Goal: Task Accomplishment & Management: Complete application form

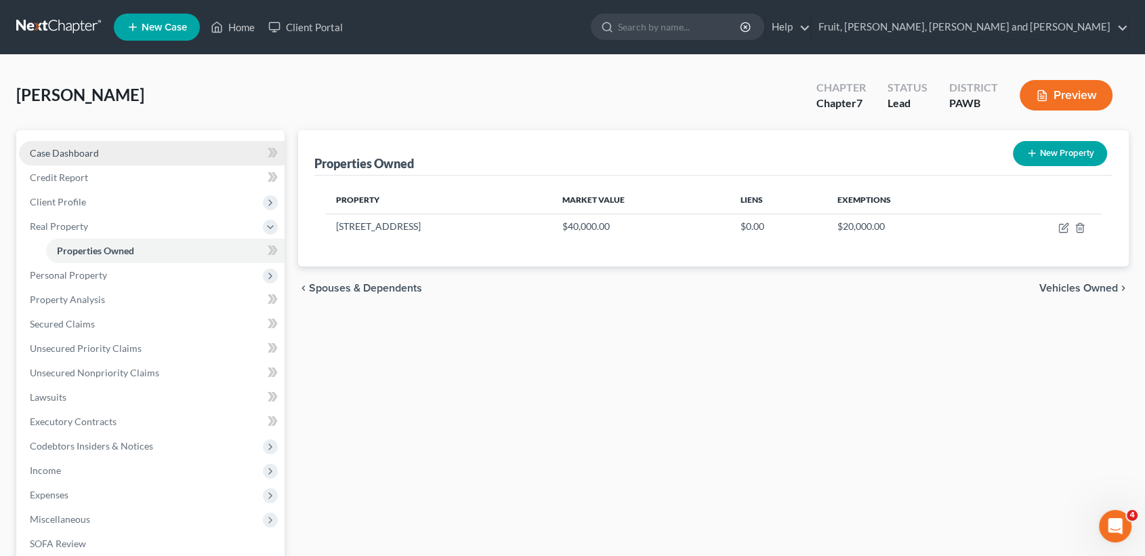
click at [64, 155] on span "Case Dashboard" at bounding box center [64, 153] width 69 height 12
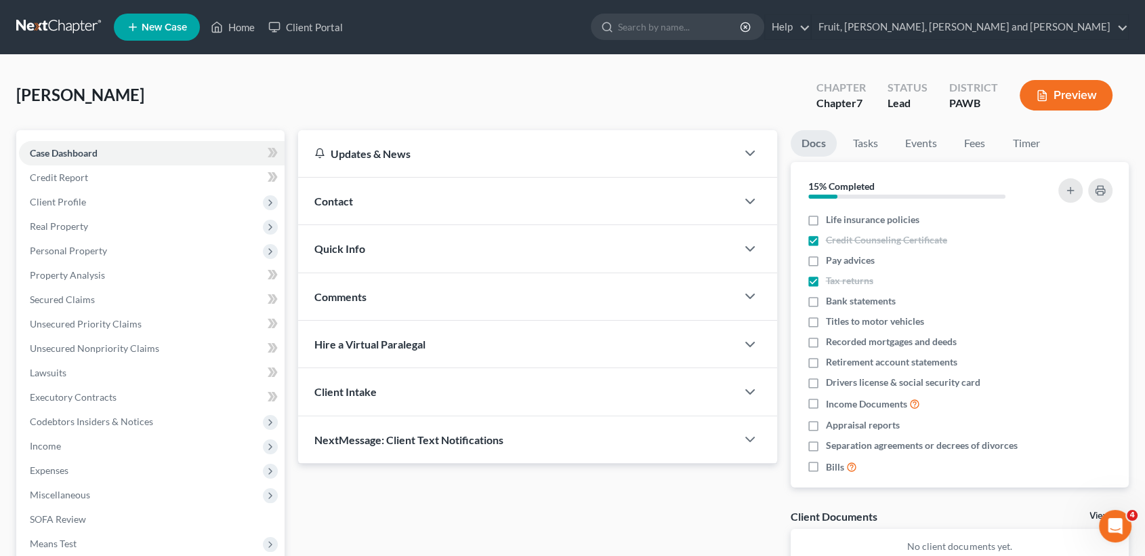
click at [169, 28] on span "New Case" at bounding box center [164, 27] width 45 height 10
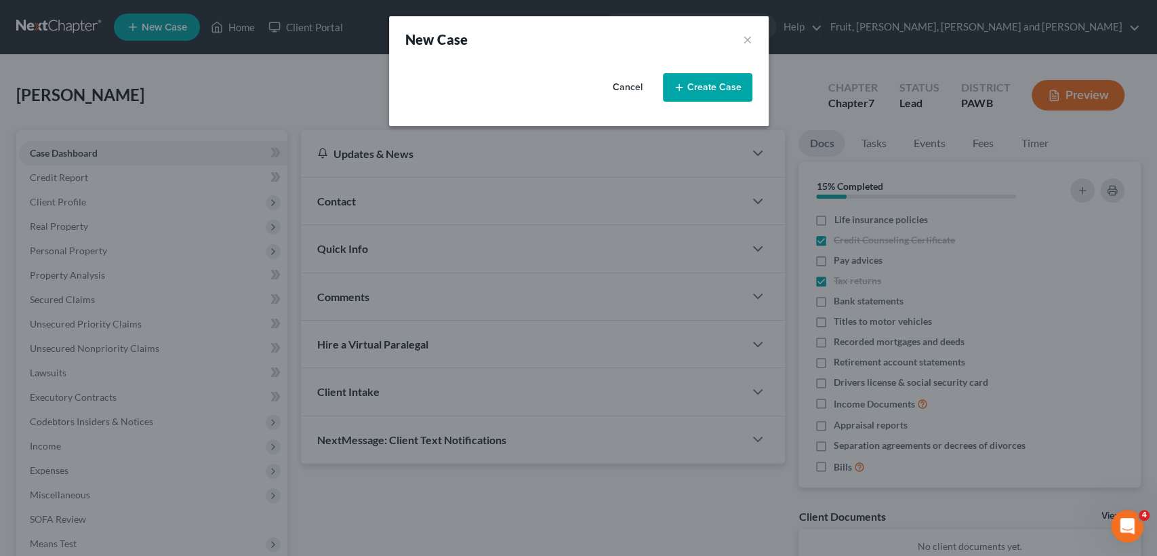
select select "69"
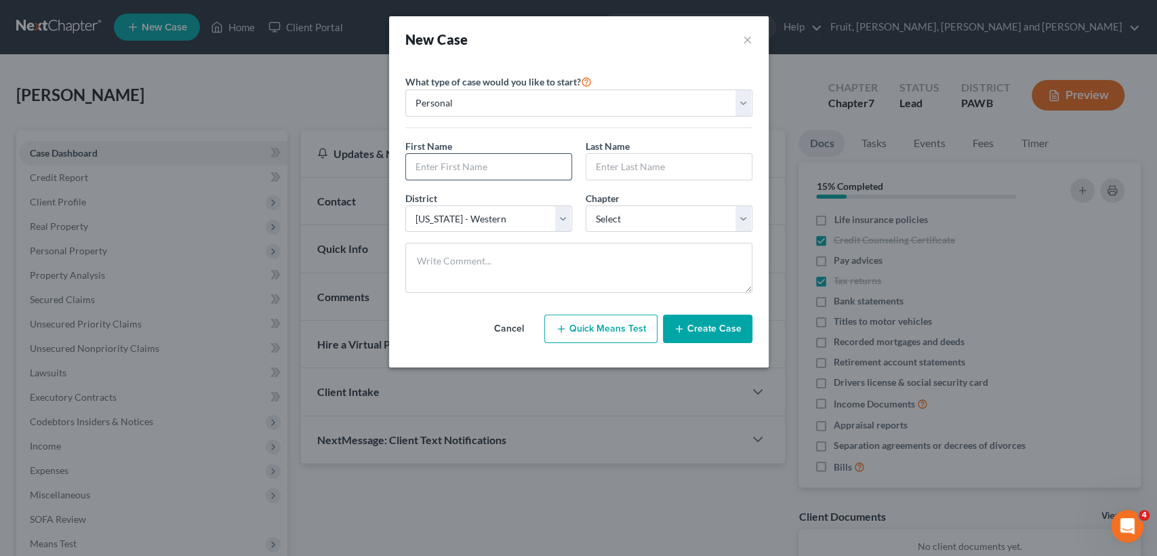
click at [450, 166] on input "text" at bounding box center [488, 167] width 165 height 26
type input "[PERSON_NAME]"
click at [691, 219] on select "Select 7 11 12 13" at bounding box center [668, 218] width 167 height 27
select select "0"
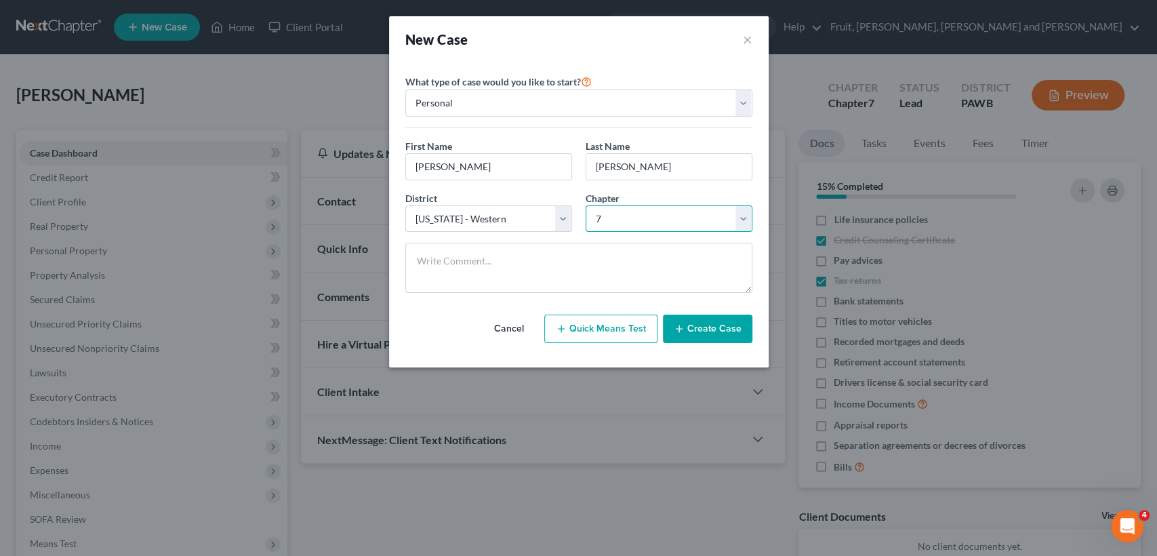
click at [585, 205] on select "Select 7 11 12 13" at bounding box center [668, 218] width 167 height 27
click at [710, 326] on button "Create Case" at bounding box center [707, 328] width 89 height 28
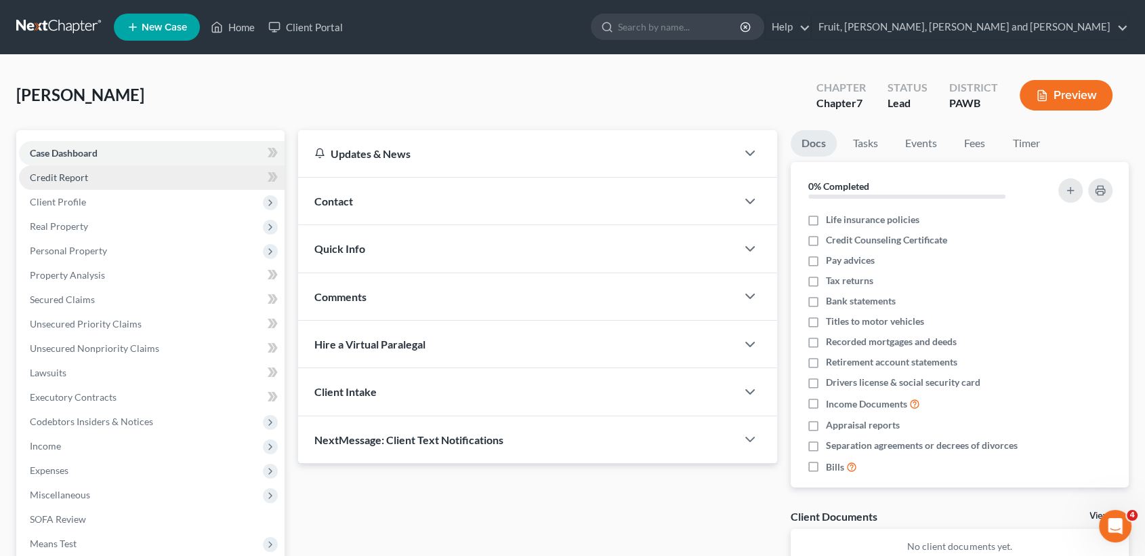
click at [60, 179] on span "Credit Report" at bounding box center [59, 177] width 58 height 12
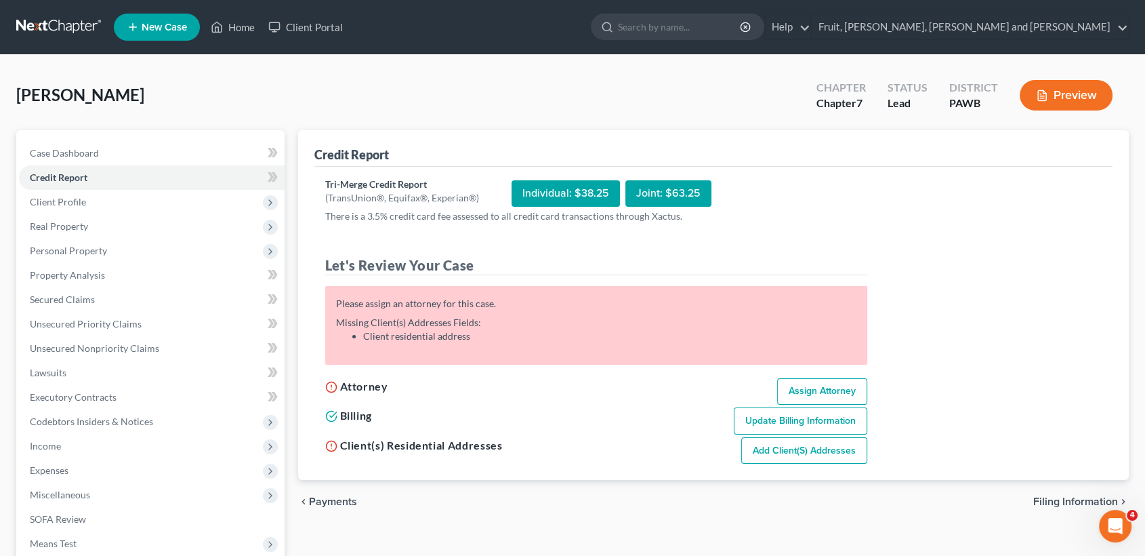
click at [567, 194] on div "Individual: $38.25" at bounding box center [566, 193] width 108 height 26
click at [812, 395] on link "Assign Attorney" at bounding box center [822, 391] width 90 height 27
select select "1"
select select "0"
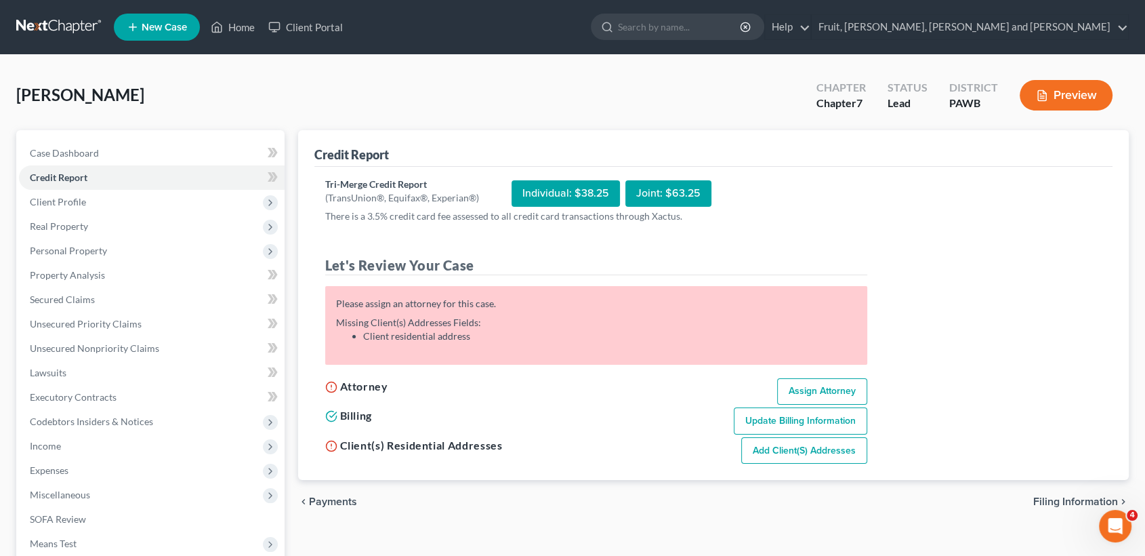
select select "69"
select select "39"
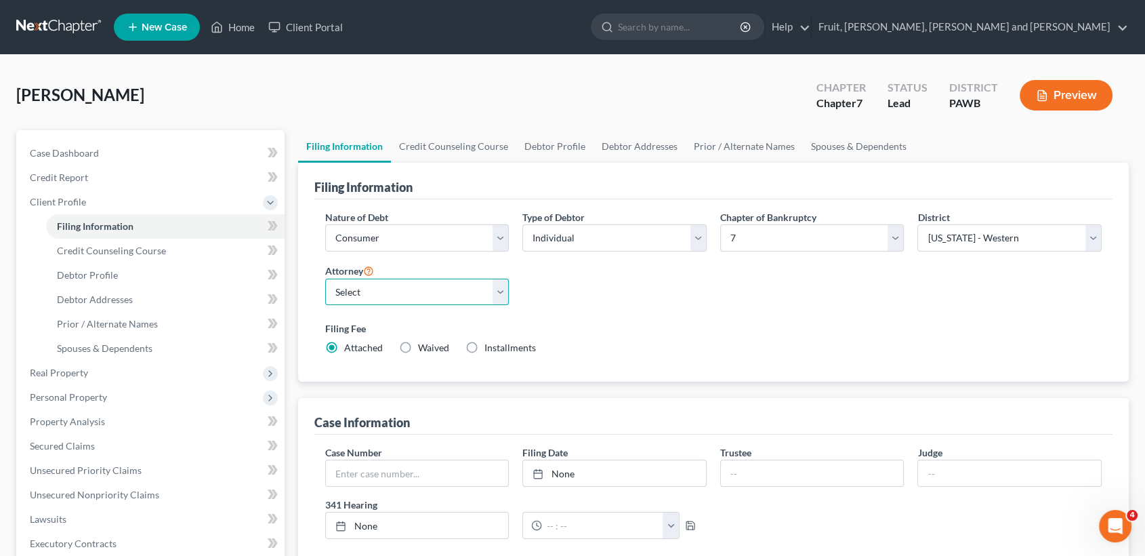
click at [492, 293] on select "Select [PERSON_NAME] - null" at bounding box center [417, 292] width 184 height 27
select select "0"
click at [325, 279] on select "Select [PERSON_NAME] - null" at bounding box center [417, 292] width 184 height 27
click at [673, 310] on div "Nature of Debt Select Business Consumer Other Nature of Business Select Clearin…" at bounding box center [713, 288] width 791 height 156
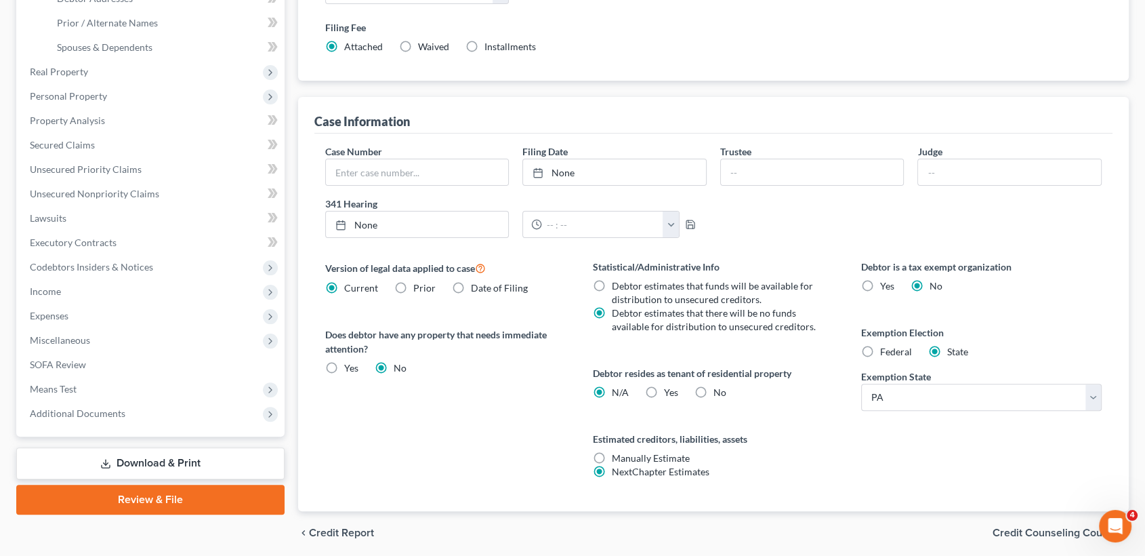
scroll to position [350, 0]
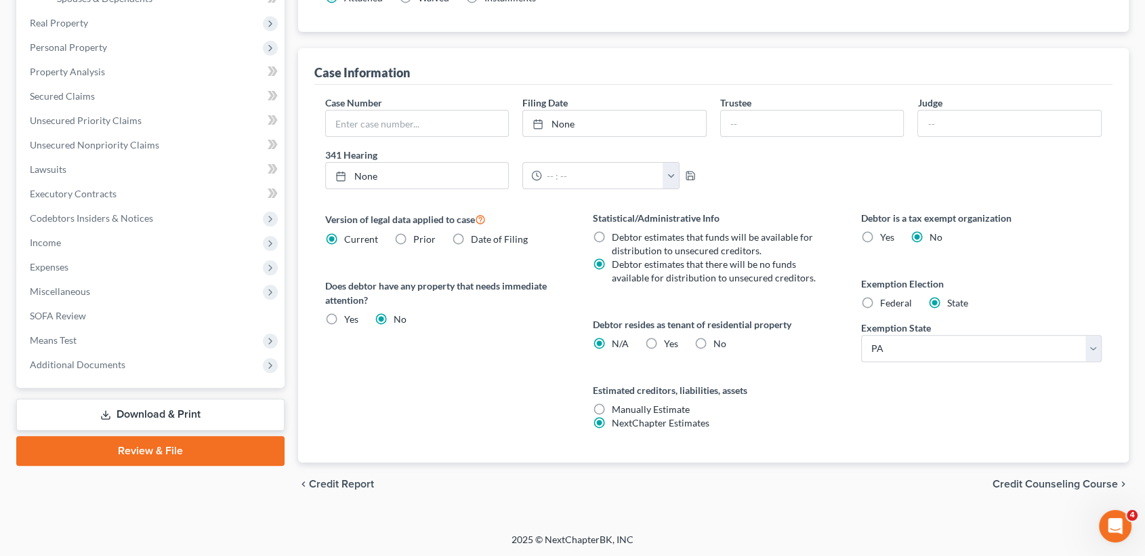
click at [1025, 478] on span "Credit Counseling Course" at bounding box center [1055, 483] width 125 height 11
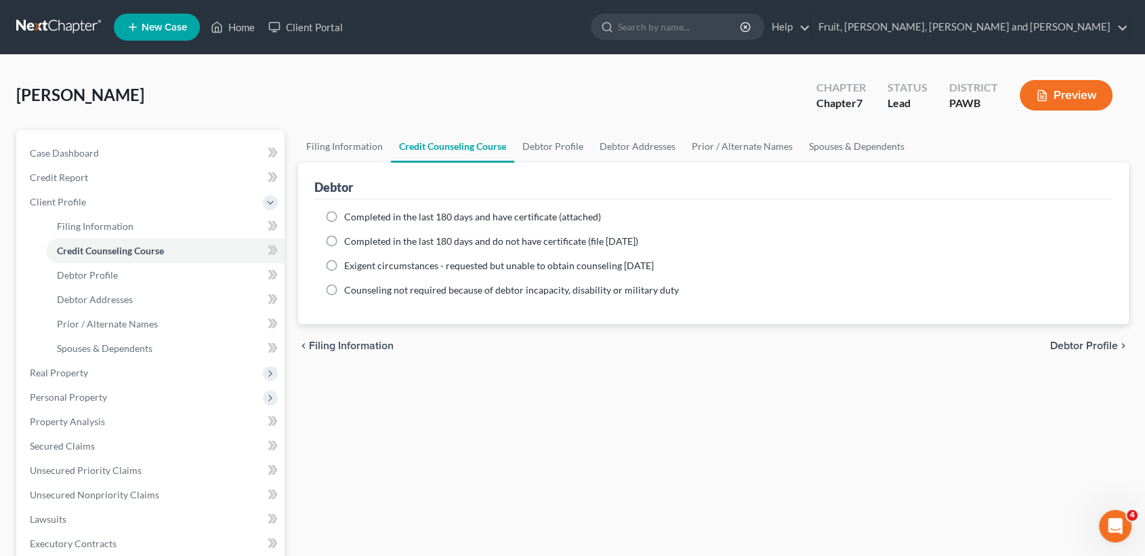
click at [344, 215] on label "Completed in the last 180 days and have certificate (attached)" at bounding box center [472, 217] width 257 height 14
click at [350, 215] on input "Completed in the last 180 days and have certificate (attached)" at bounding box center [354, 214] width 9 height 9
radio input "true"
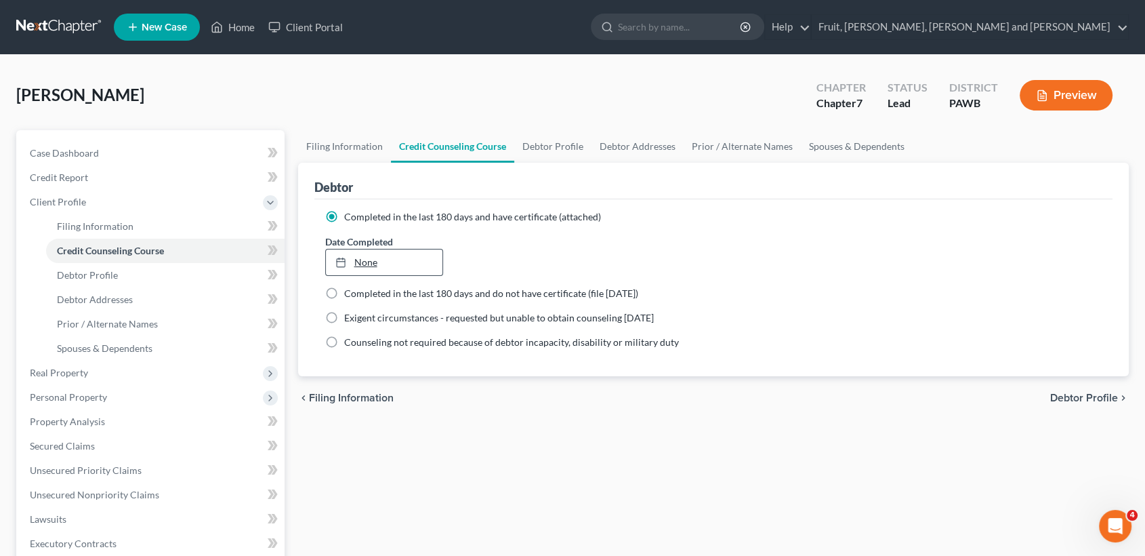
click at [398, 264] on link "None" at bounding box center [384, 262] width 117 height 26
type input "[DATE]"
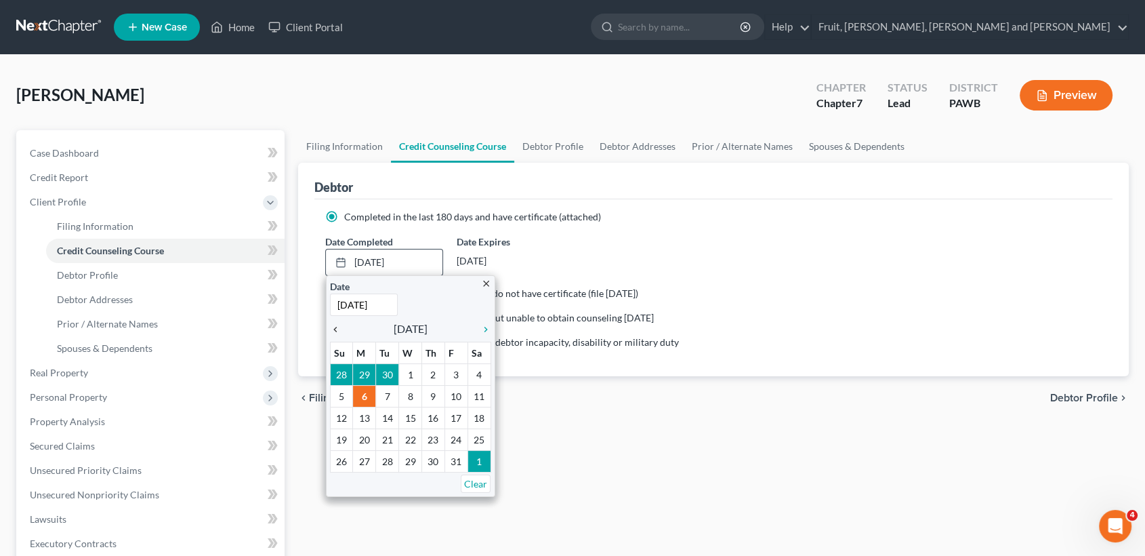
click at [336, 322] on div "chevron_left" at bounding box center [339, 328] width 18 height 13
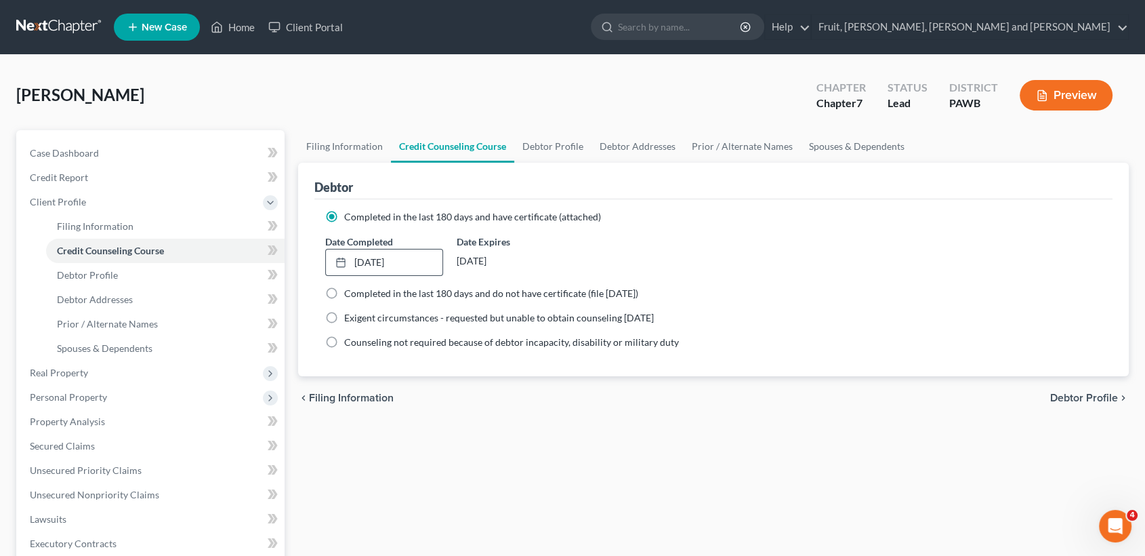
click at [1091, 398] on span "Debtor Profile" at bounding box center [1084, 397] width 68 height 11
select select "0"
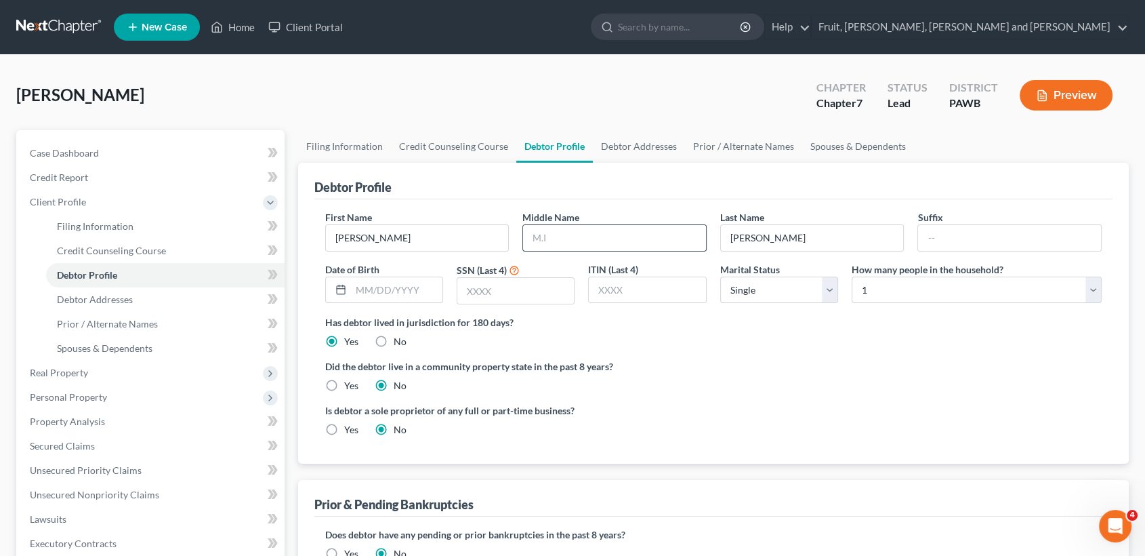
click at [554, 241] on input "text" at bounding box center [614, 238] width 183 height 26
type input "H."
click at [401, 294] on input "text" at bounding box center [396, 290] width 91 height 26
type input "[DATE]"
click at [487, 285] on input "text" at bounding box center [515, 291] width 117 height 26
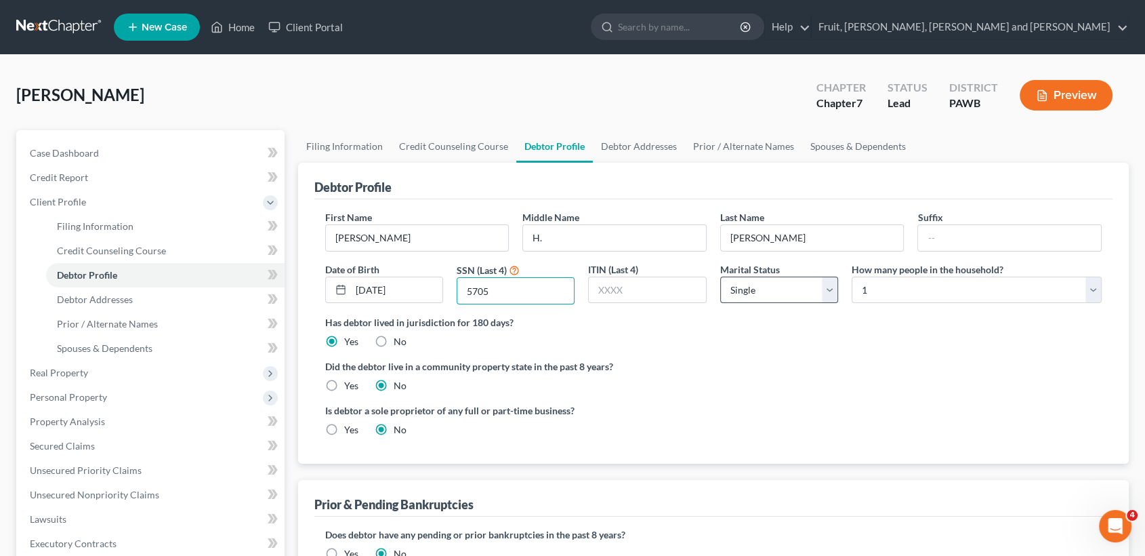
type input "5705"
click at [785, 289] on select "Select Single Married Separated Divorced Widowed" at bounding box center [779, 289] width 118 height 27
select select "1"
click at [720, 276] on select "Select Single Married Separated Divorced Widowed" at bounding box center [779, 289] width 118 height 27
click at [923, 284] on select "Select 1 2 3 4 5 6 7 8 9 10 11 12 13 14 15 16 17 18 19 20" at bounding box center [977, 289] width 250 height 27
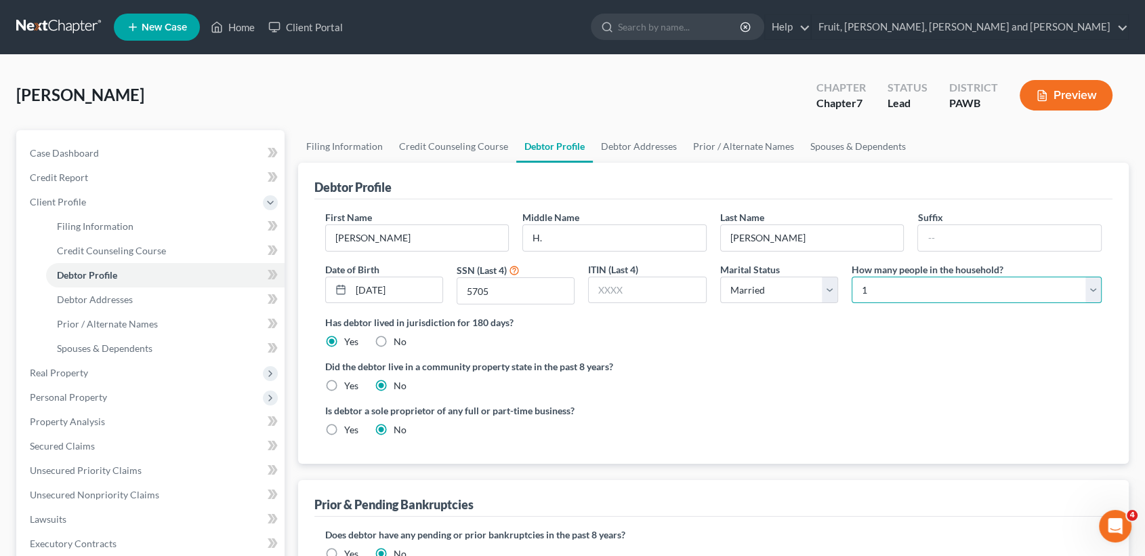
select select "3"
click at [852, 276] on select "Select 1 2 3 4 5 6 7 8 9 10 11 12 13 14 15 16 17 18 19 20" at bounding box center [977, 289] width 250 height 27
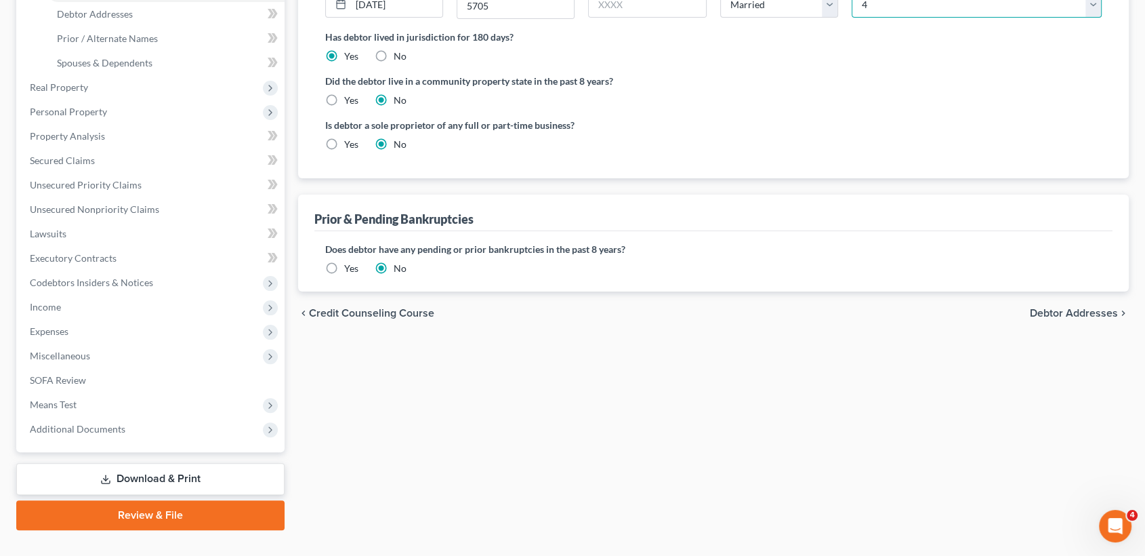
scroll to position [301, 0]
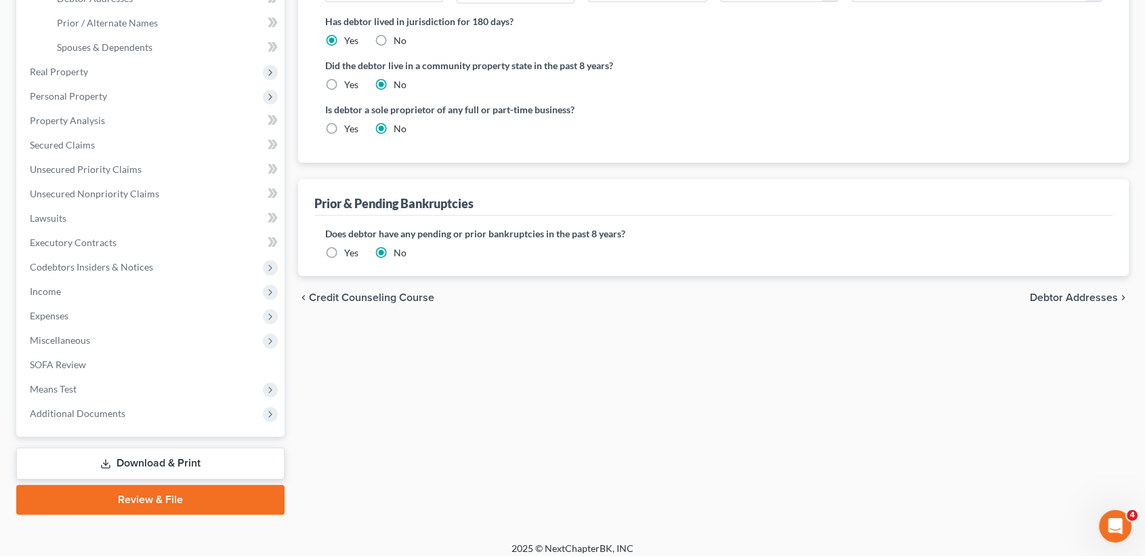
click at [344, 124] on label "Yes" at bounding box center [351, 129] width 14 height 14
click at [350, 124] on input "Yes" at bounding box center [354, 126] width 9 height 9
radio input "true"
radio input "false"
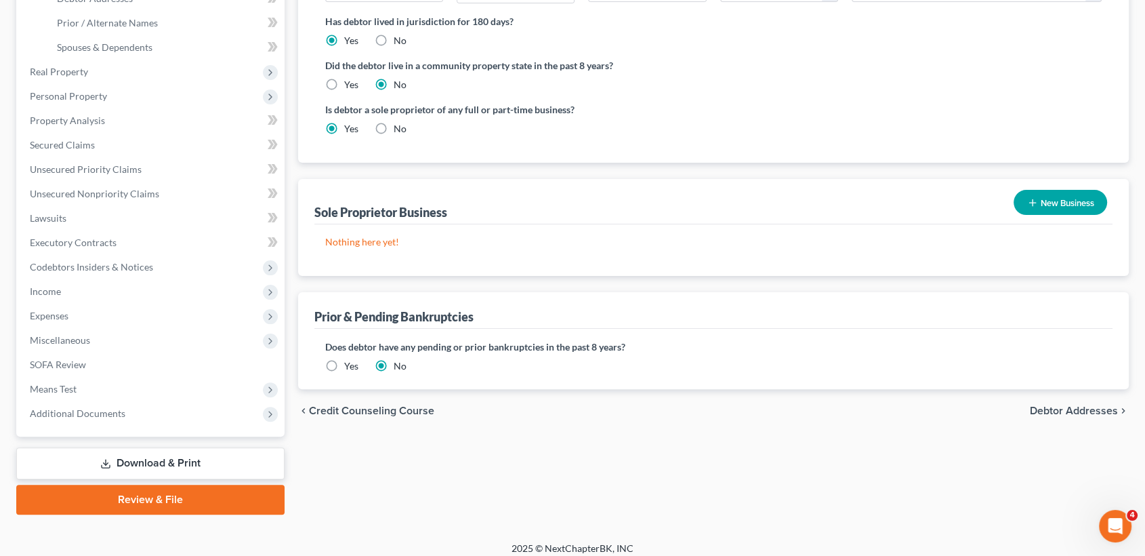
click at [1058, 206] on button "New Business" at bounding box center [1061, 202] width 94 height 25
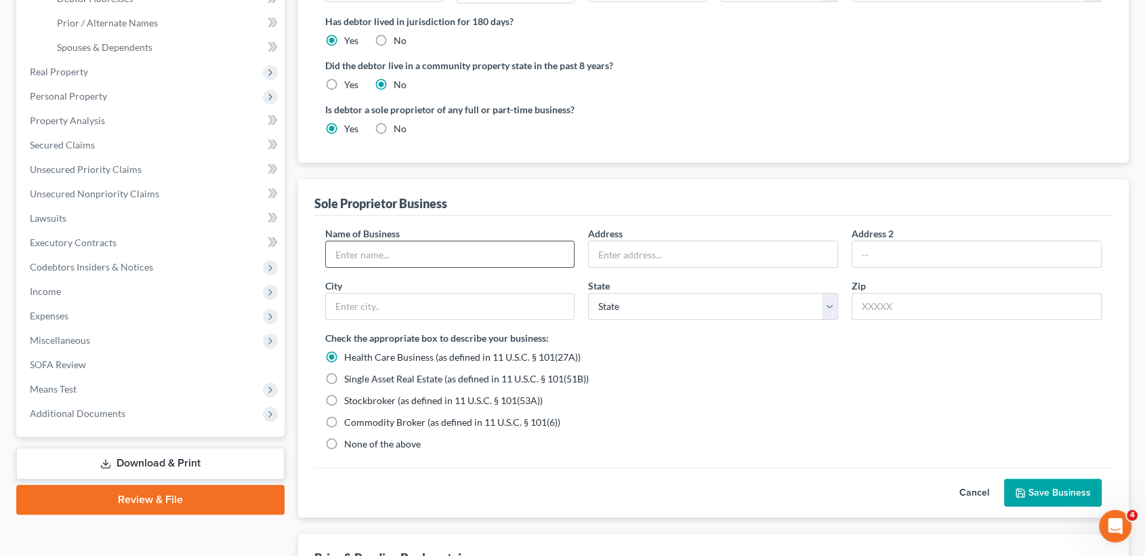
click at [443, 253] on input "text" at bounding box center [450, 254] width 249 height 26
click at [369, 255] on input "text" at bounding box center [450, 254] width 249 height 26
click at [443, 256] on input "YouTube" at bounding box center [450, 254] width 249 height 26
type input "YouTube Business"
click at [633, 253] on input "text" at bounding box center [713, 254] width 249 height 26
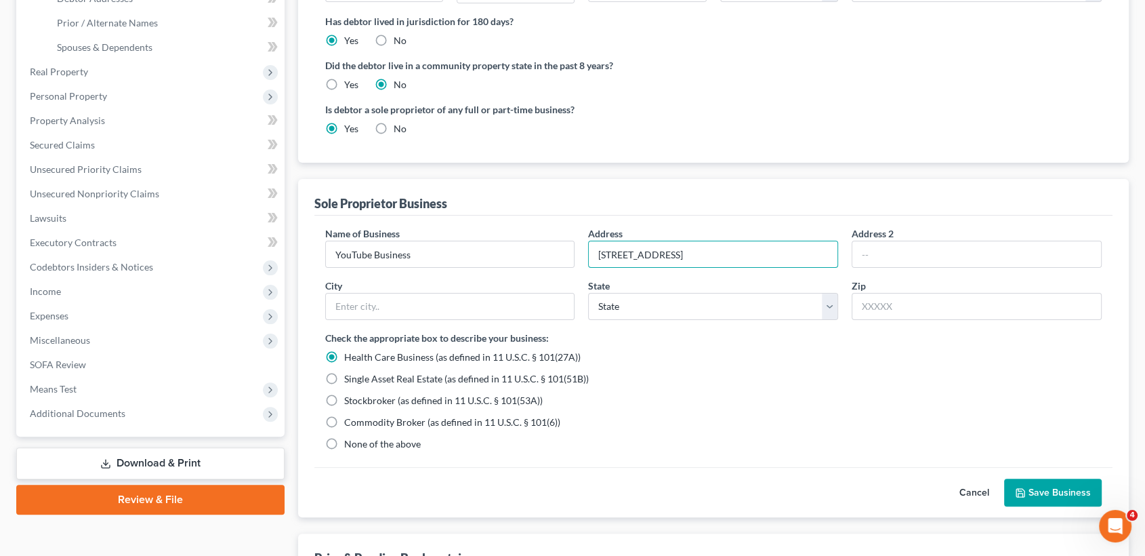
type input "[STREET_ADDRESS]"
type input "Hermitage"
select select "39"
type input "16148"
click at [344, 445] on label "None of the above" at bounding box center [382, 444] width 77 height 14
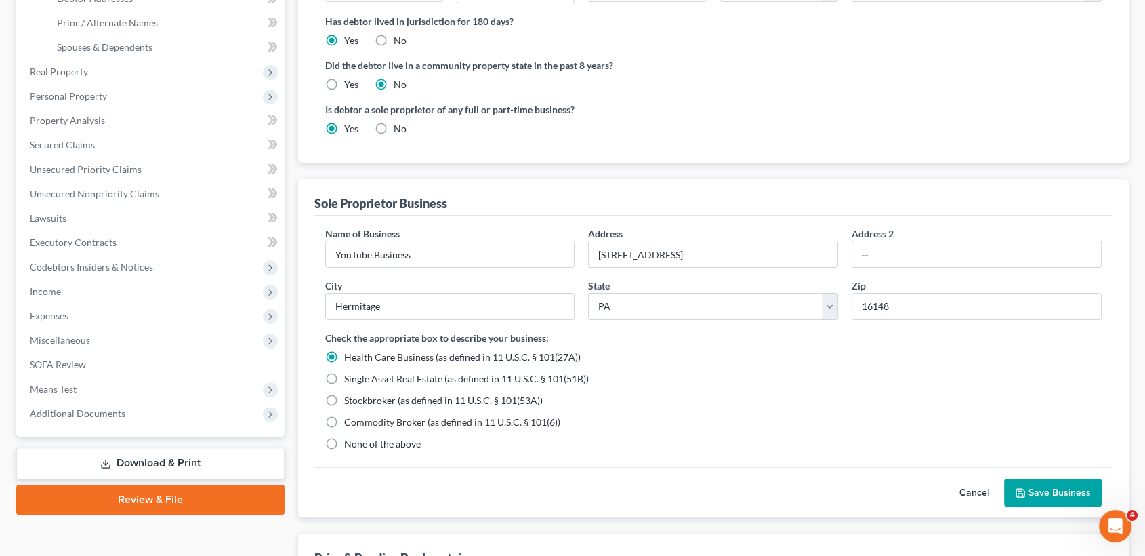
click at [350, 445] on input "None of the above" at bounding box center [354, 441] width 9 height 9
radio input "true"
radio input "false"
click at [1042, 491] on button "Save Business" at bounding box center [1053, 492] width 98 height 28
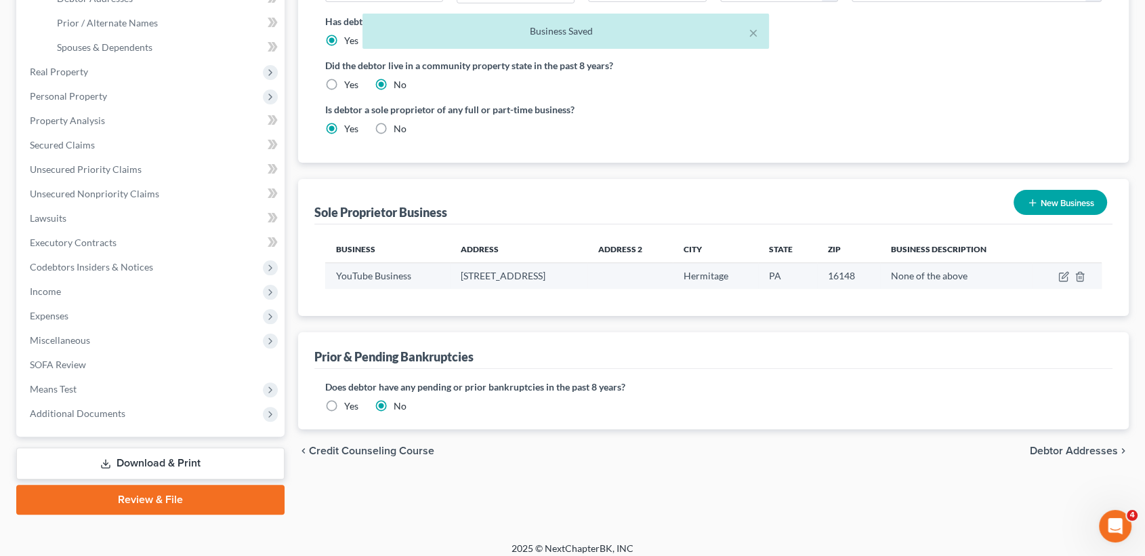
click at [373, 272] on td "YouTube Business" at bounding box center [387, 276] width 125 height 26
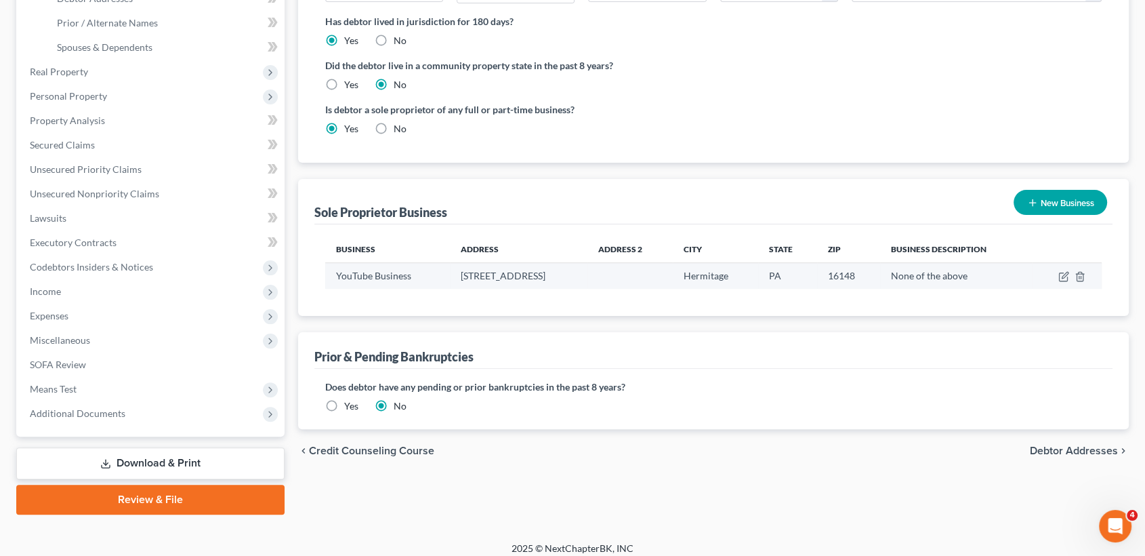
click at [373, 272] on td "YouTube Business" at bounding box center [387, 276] width 125 height 26
click at [411, 279] on td "YouTube Business" at bounding box center [387, 276] width 125 height 26
click at [1064, 275] on icon "button" at bounding box center [1063, 276] width 11 height 11
select select "39"
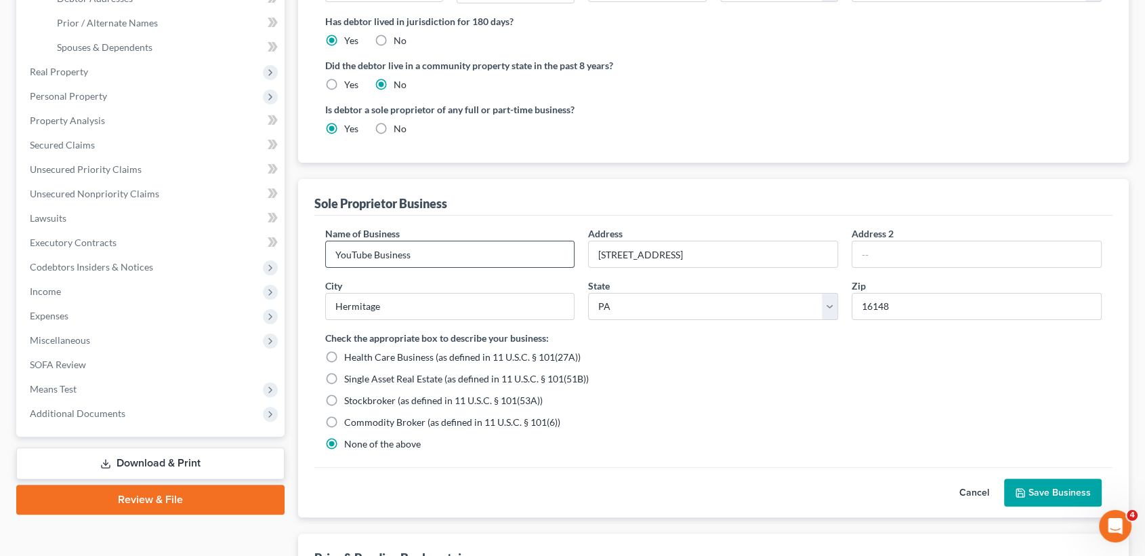
click at [424, 254] on input "YouTube Business" at bounding box center [450, 254] width 249 height 26
type input "YouTube Online"
click at [1021, 489] on icon "button" at bounding box center [1020, 493] width 8 height 8
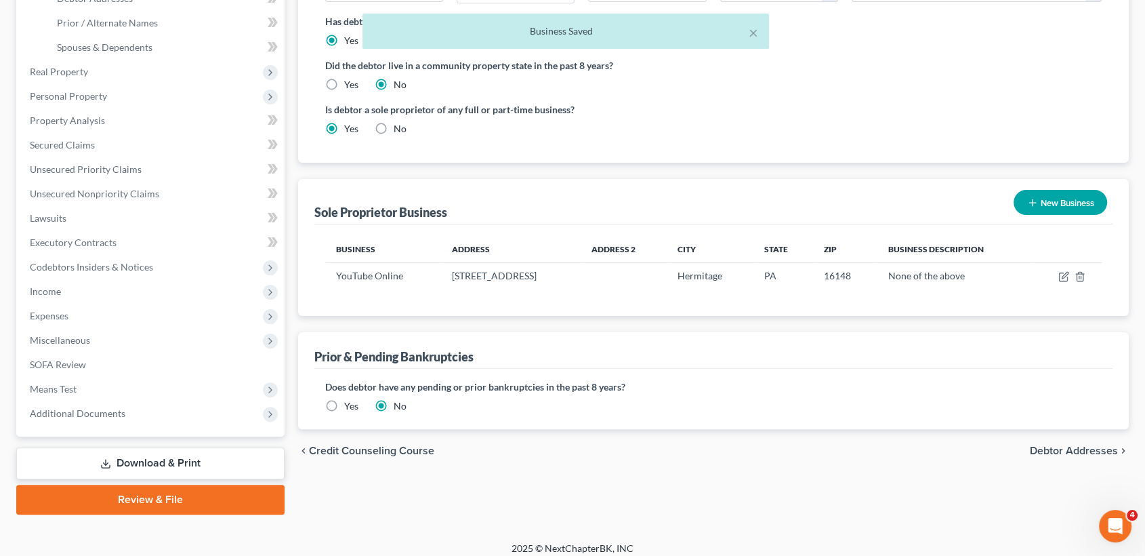
click at [1075, 450] on span "Debtor Addresses" at bounding box center [1074, 450] width 88 height 11
select select "0"
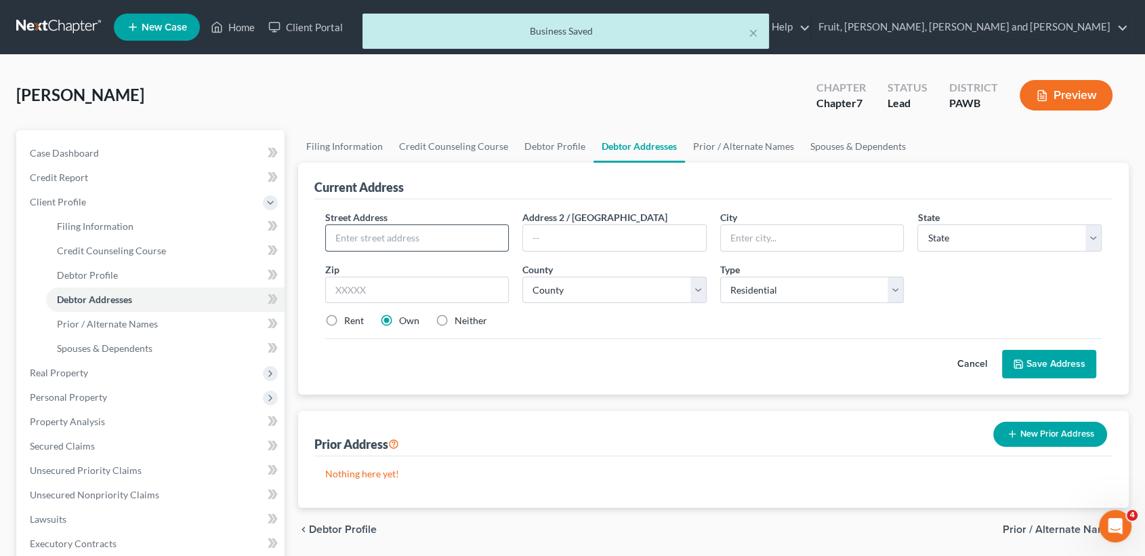
click at [376, 234] on input "text" at bounding box center [417, 238] width 183 height 26
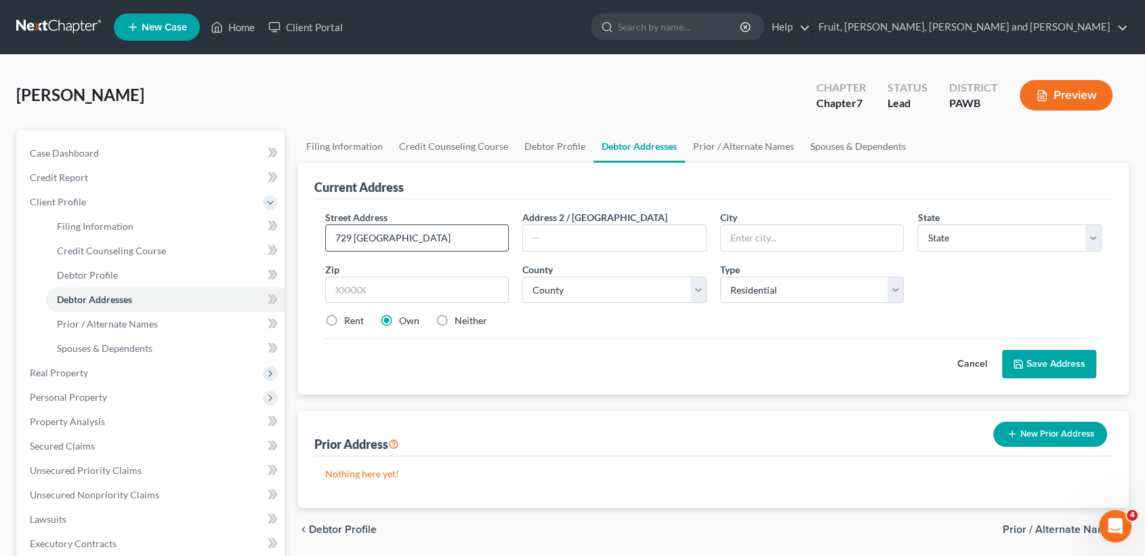
type input "[STREET_ADDRESS]"
click at [764, 239] on input "text" at bounding box center [812, 238] width 183 height 26
type input "Hermitage"
select select "39"
type input "16148"
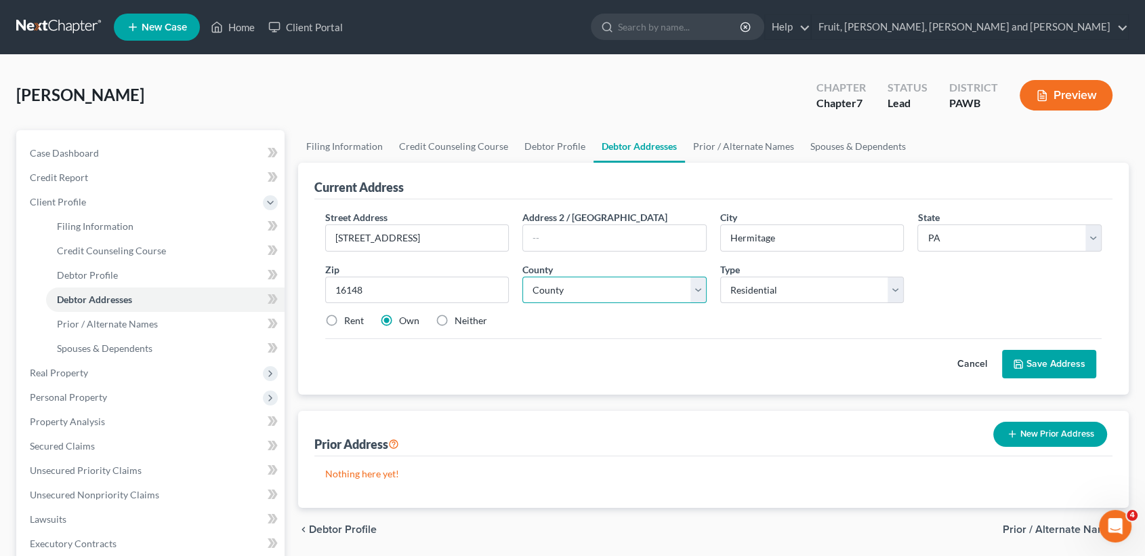
click at [560, 293] on select "County [GEOGRAPHIC_DATA] [GEOGRAPHIC_DATA] [GEOGRAPHIC_DATA] [GEOGRAPHIC_DATA] …" at bounding box center [614, 289] width 184 height 27
select select "42"
click at [522, 276] on select "County [GEOGRAPHIC_DATA] [GEOGRAPHIC_DATA] [GEOGRAPHIC_DATA] [GEOGRAPHIC_DATA] …" at bounding box center [614, 289] width 184 height 27
click at [766, 354] on div "Cancel Save Address" at bounding box center [713, 358] width 777 height 40
click at [1048, 367] on button "Save Address" at bounding box center [1049, 364] width 94 height 28
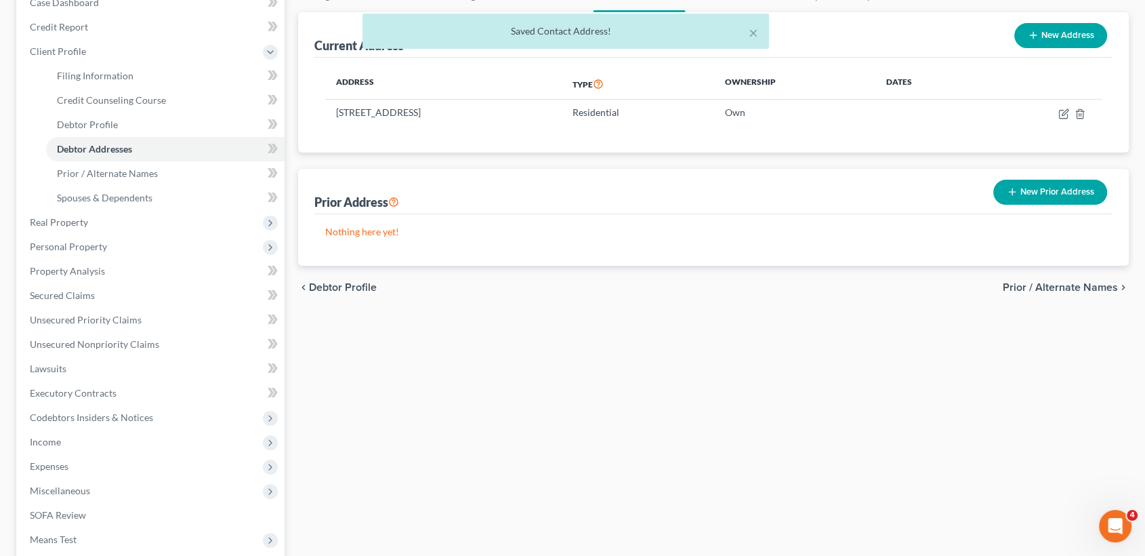
click at [1065, 287] on span "Prior / Alternate Names" at bounding box center [1060, 287] width 115 height 11
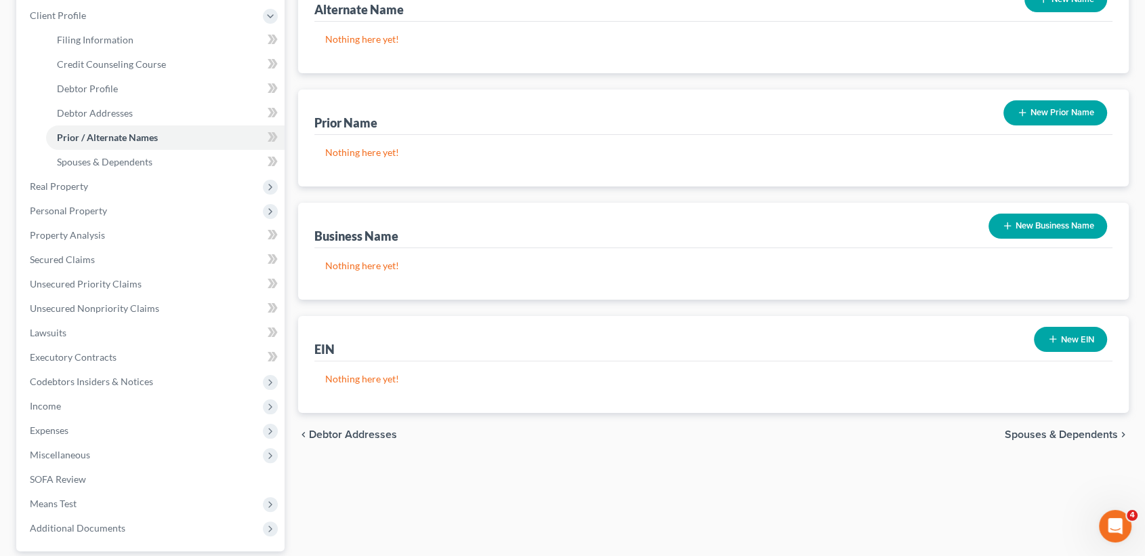
scroll to position [226, 0]
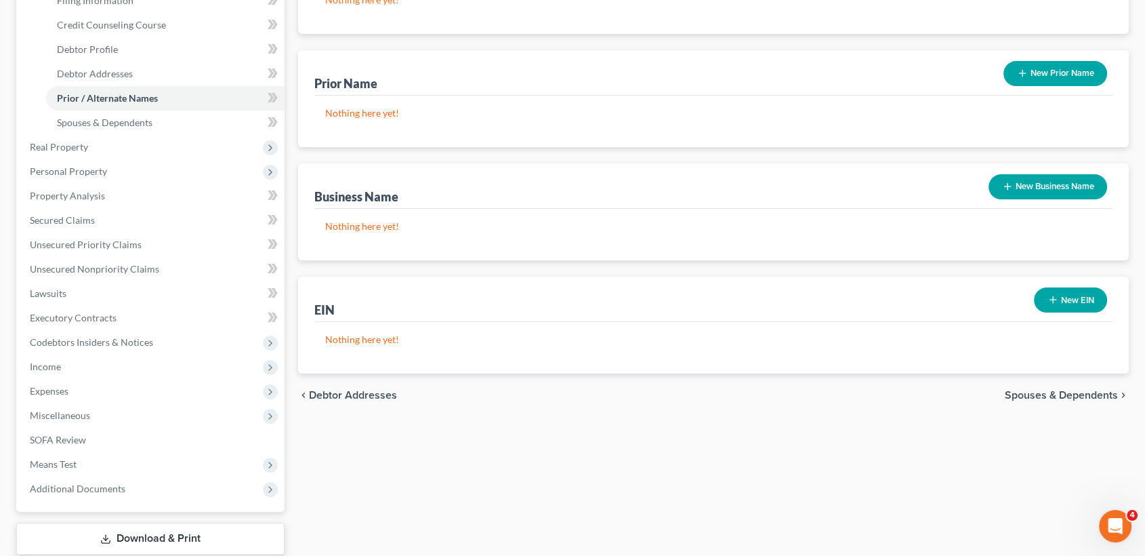
click at [1065, 396] on span "Spouses & Dependents" at bounding box center [1061, 395] width 113 height 11
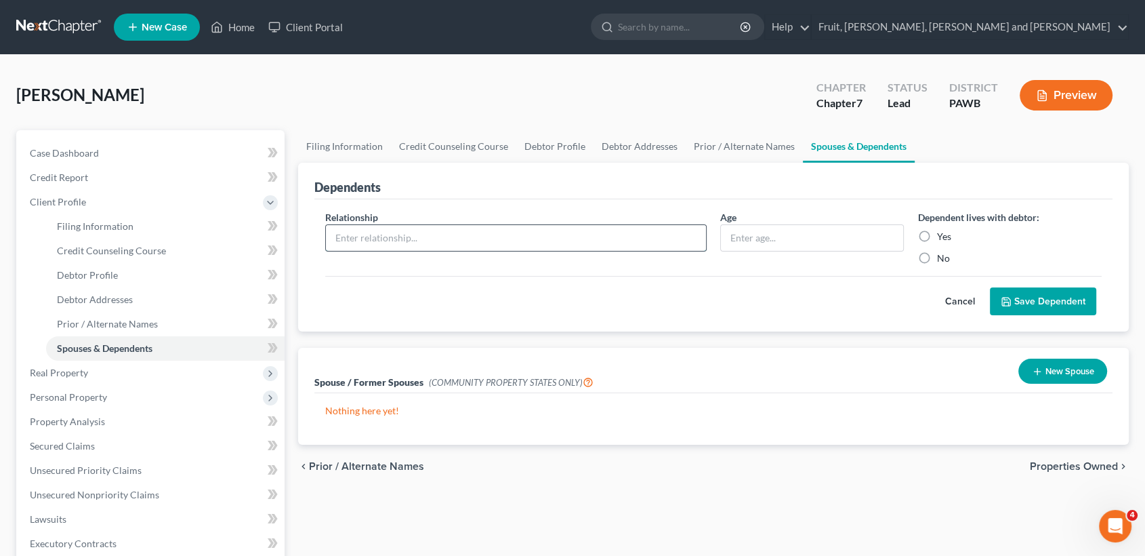
click at [383, 244] on input "text" at bounding box center [516, 238] width 380 height 26
type input "Spouse"
click at [937, 236] on label "Yes" at bounding box center [944, 237] width 14 height 14
click at [942, 236] on input "Yes" at bounding box center [946, 234] width 9 height 9
radio input "true"
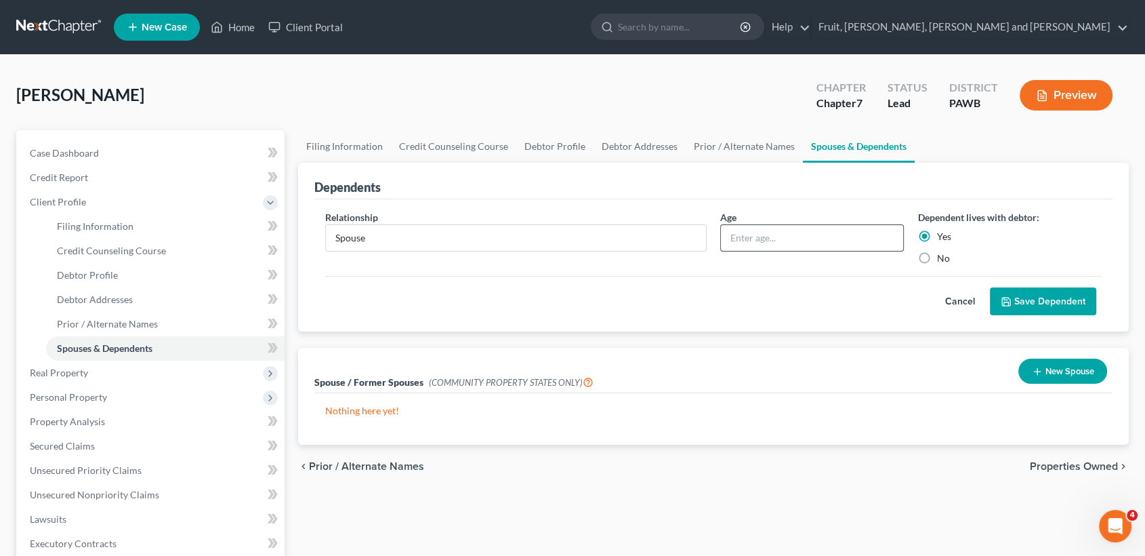
click at [779, 236] on input "text" at bounding box center [812, 238] width 183 height 26
type input "47"
click at [1057, 301] on button "Save Dependent" at bounding box center [1043, 301] width 106 height 28
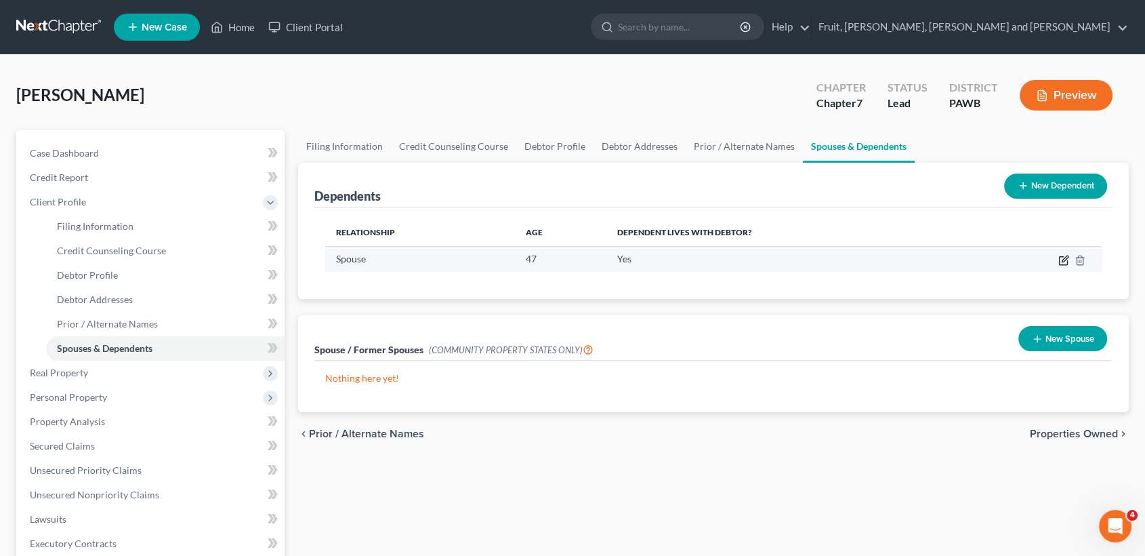
click at [1063, 260] on icon "button" at bounding box center [1065, 258] width 6 height 6
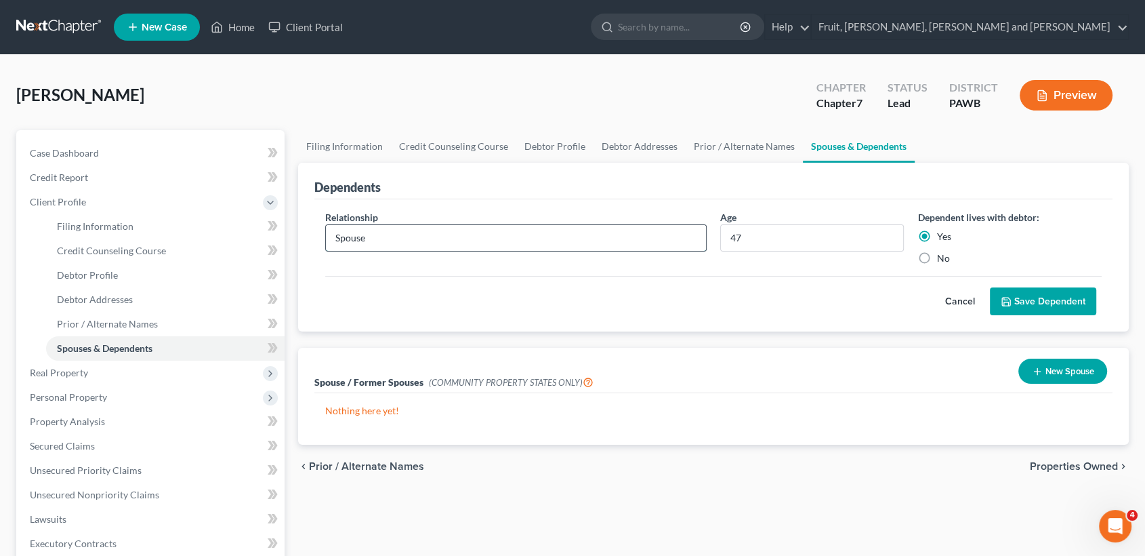
click at [460, 233] on input "Spouse" at bounding box center [516, 238] width 380 height 26
type input "S"
click at [759, 236] on input "47" at bounding box center [812, 238] width 183 height 26
type input "4"
click at [428, 234] on input "text" at bounding box center [516, 238] width 380 height 26
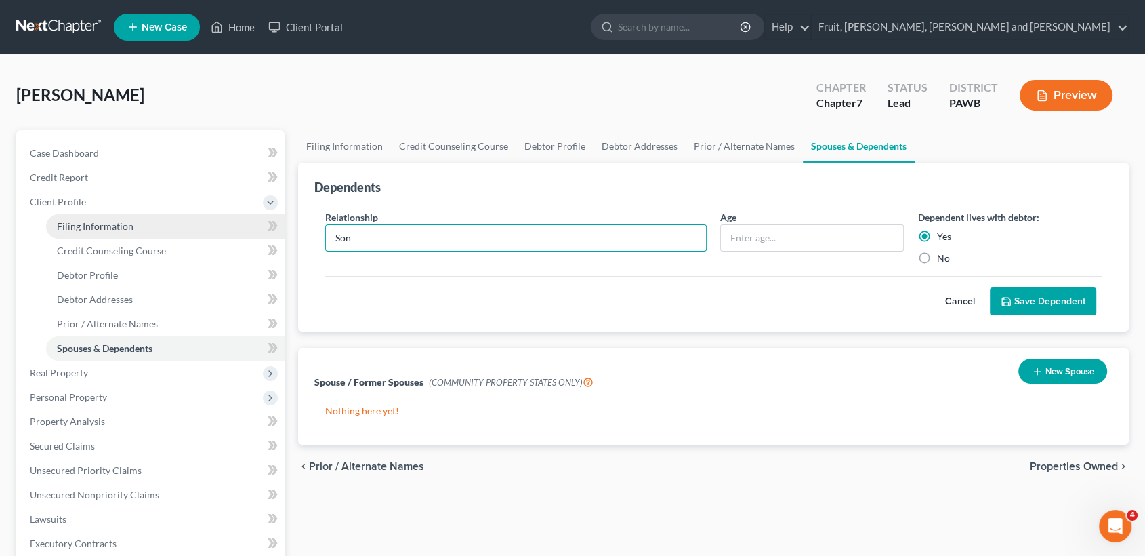
type input "Son"
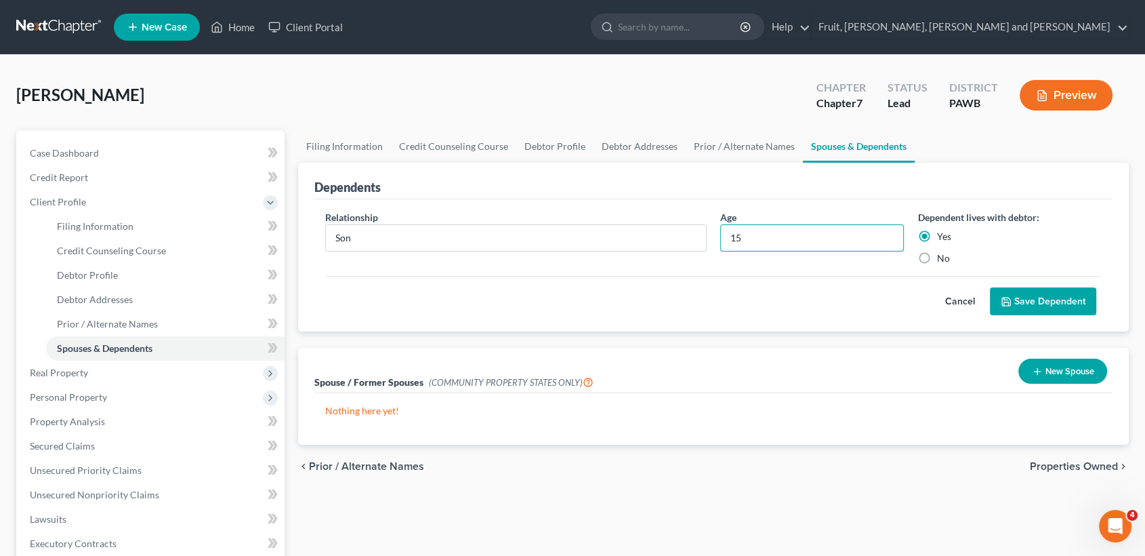
type input "15"
click at [1038, 298] on button "Save Dependent" at bounding box center [1043, 301] width 106 height 28
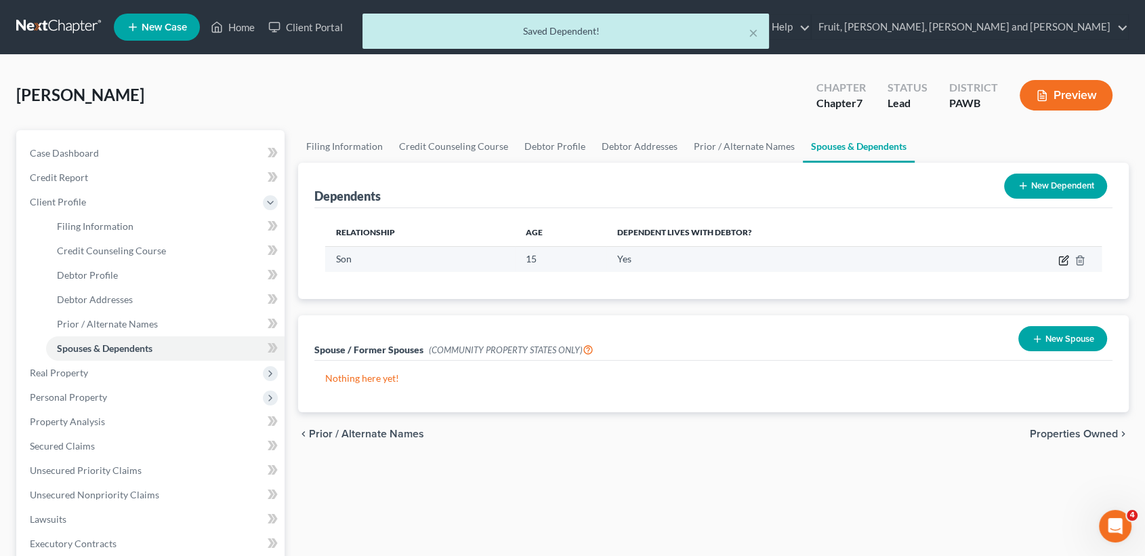
click at [1062, 259] on icon "button" at bounding box center [1063, 260] width 11 height 11
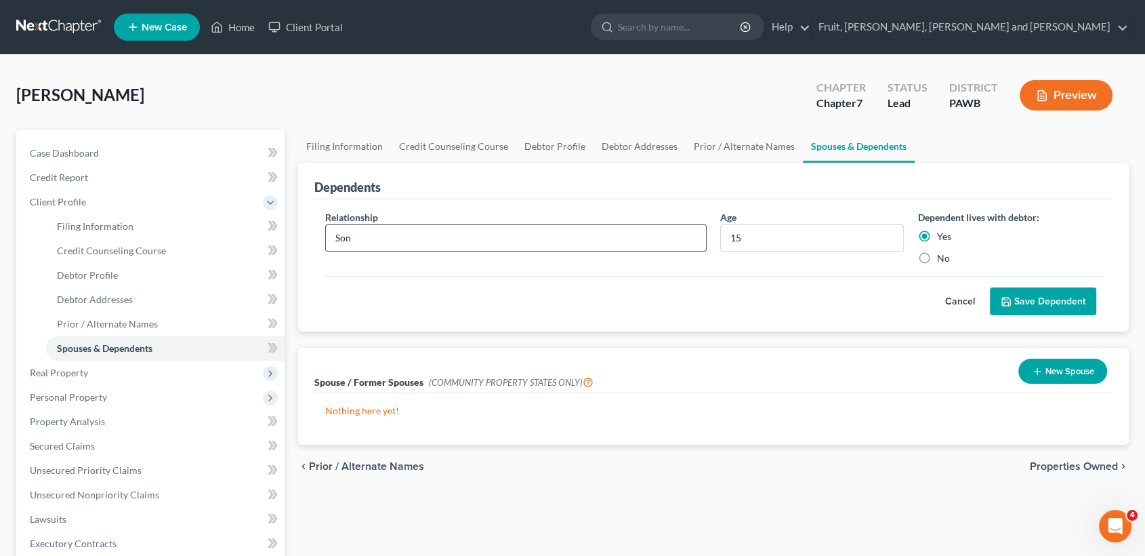
click at [482, 240] on input "Son" at bounding box center [516, 238] width 380 height 26
click at [990, 287] on button "Save Dependent" at bounding box center [1043, 301] width 106 height 28
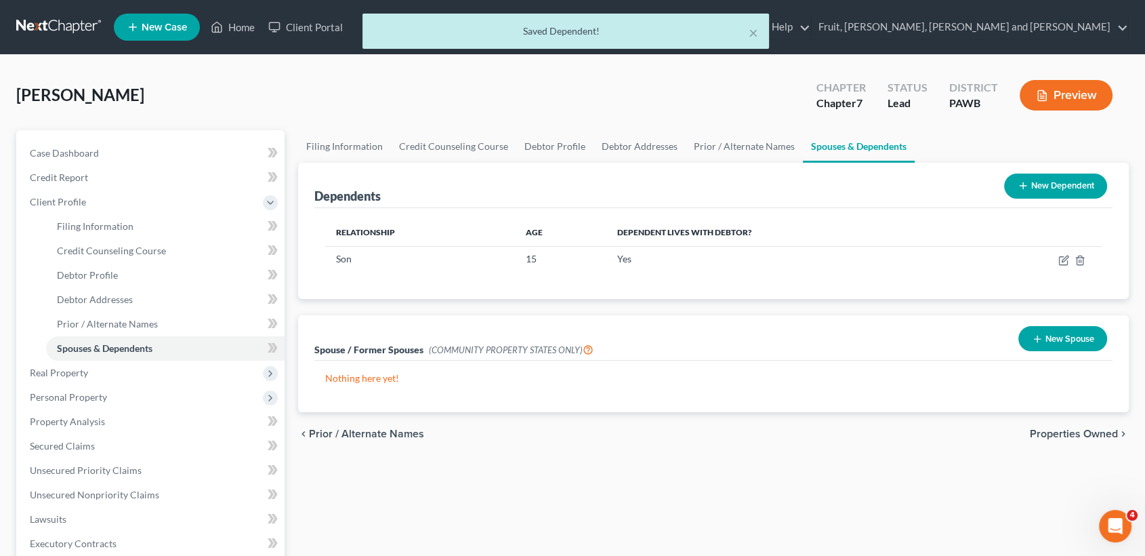
click at [1057, 188] on button "New Dependent" at bounding box center [1055, 185] width 103 height 25
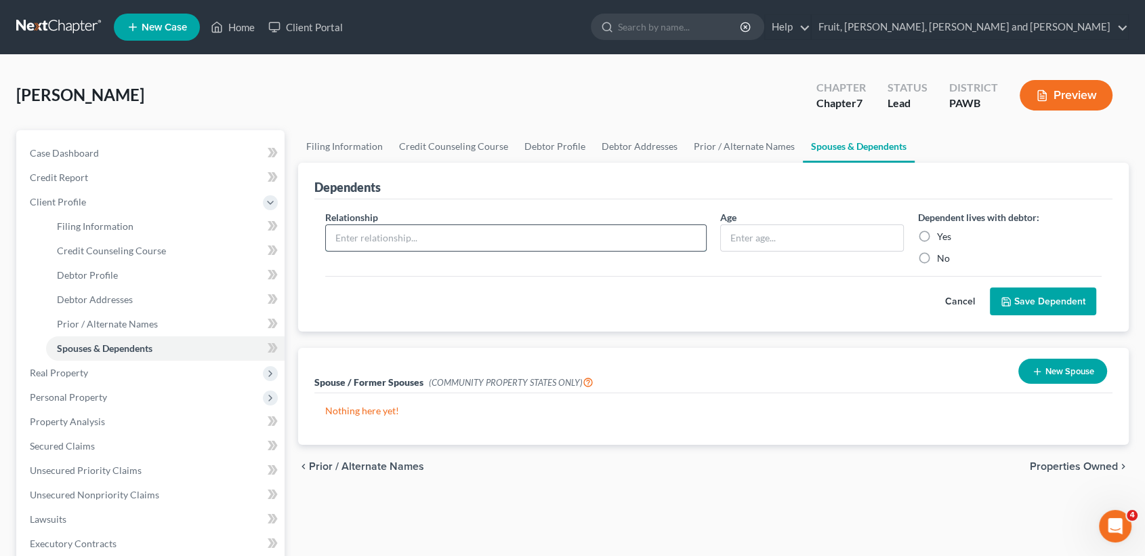
click at [390, 229] on input "text" at bounding box center [516, 238] width 380 height 26
type input "S"
type input "Daughter"
type input "9"
click at [937, 233] on label "Yes" at bounding box center [944, 237] width 14 height 14
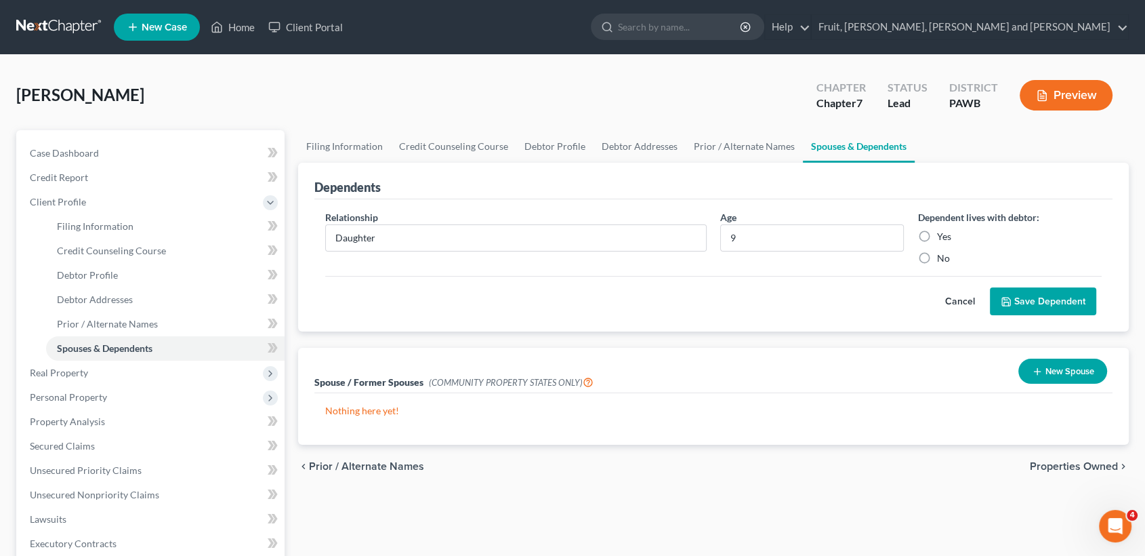
click at [942, 233] on input "Yes" at bounding box center [946, 234] width 9 height 9
radio input "true"
click at [1052, 304] on button "Save Dependent" at bounding box center [1043, 301] width 106 height 28
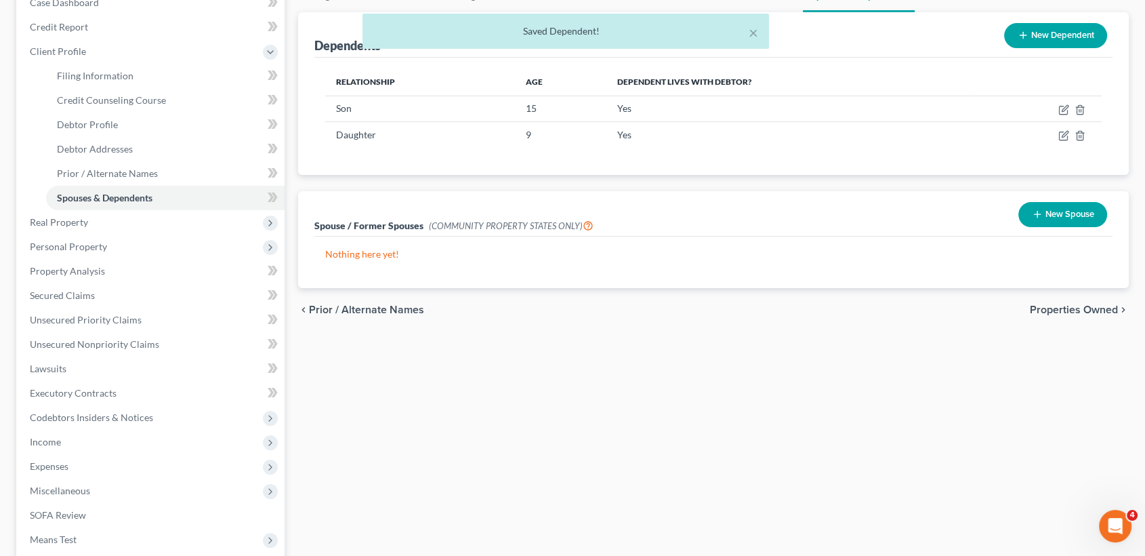
click at [1090, 306] on span "Properties Owned" at bounding box center [1074, 309] width 88 height 11
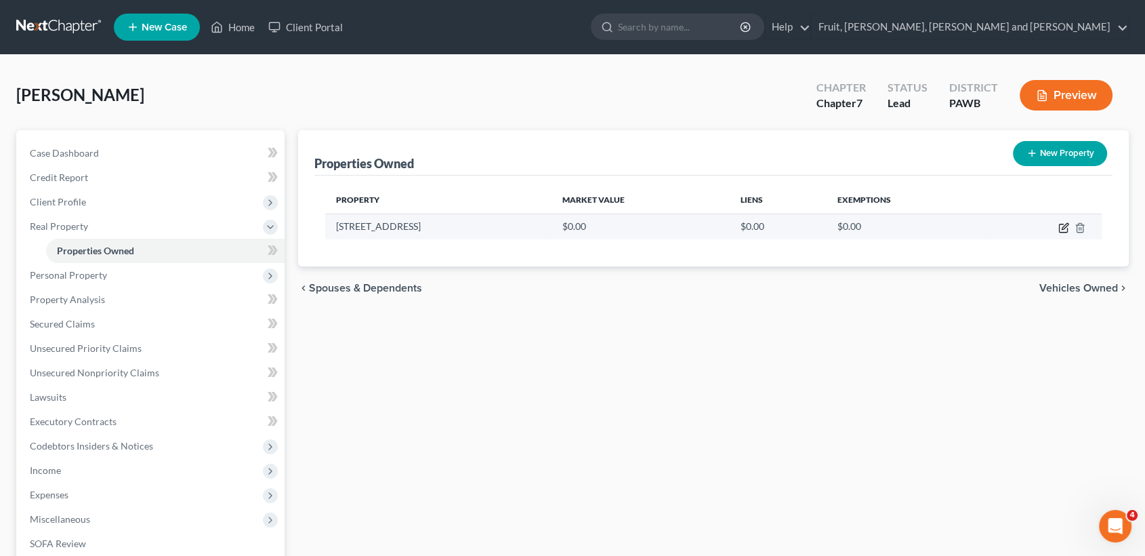
click at [1059, 229] on icon "button" at bounding box center [1063, 228] width 8 height 8
select select "39"
select select "42"
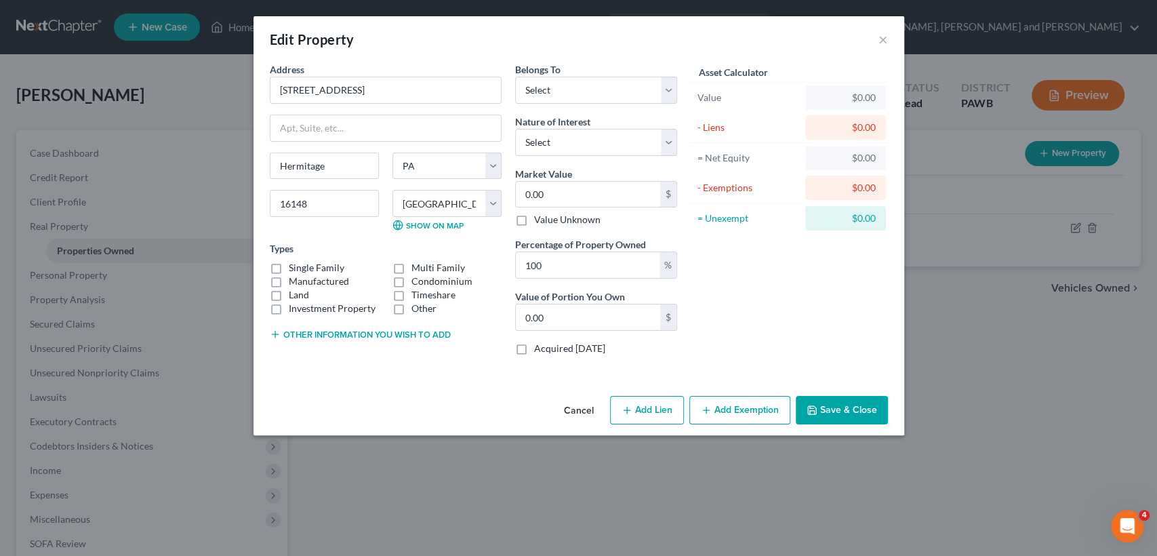
click at [289, 269] on label "Single Family" at bounding box center [317, 268] width 56 height 14
click at [294, 269] on input "Single Family" at bounding box center [298, 265] width 9 height 9
checkbox input "true"
click at [627, 93] on select "Select Debtor 1 Only Debtor 2 Only Debtor 1 And Debtor 2 Only At Least One Of T…" at bounding box center [596, 90] width 162 height 27
click at [603, 48] on div "Edit Property ×" at bounding box center [578, 39] width 651 height 46
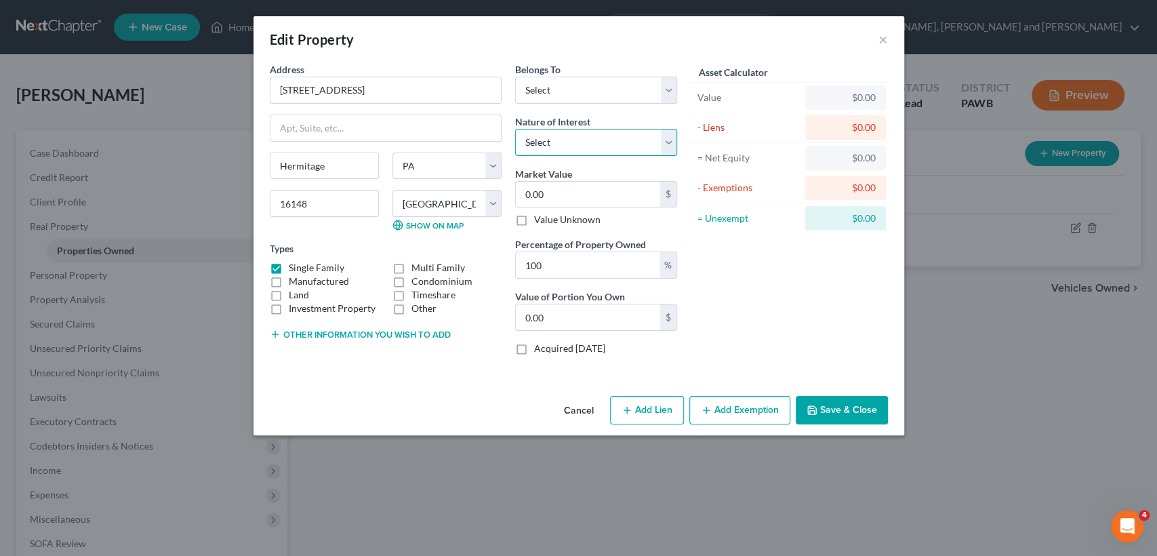
click at [596, 141] on select "Select Fee Simple Joint Tenant Life Estate Equitable Interest Future Interest T…" at bounding box center [596, 142] width 162 height 27
click at [637, 43] on div "Edit Property ×" at bounding box center [578, 39] width 651 height 46
click at [581, 194] on input "0.00" at bounding box center [588, 195] width 144 height 26
type input "3"
type input "3.00"
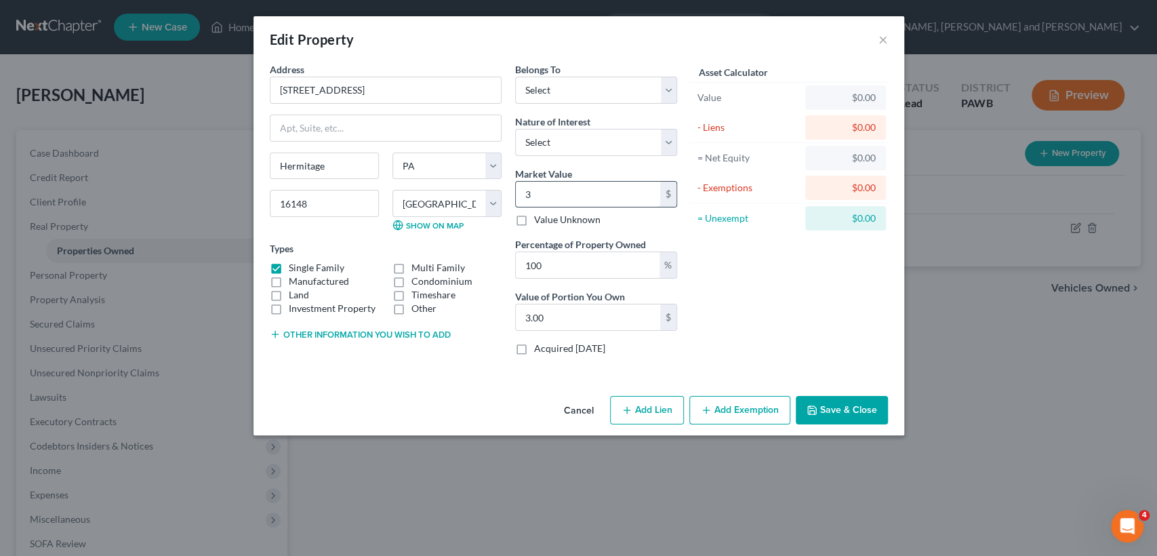
type input "30"
type input "30.00"
type input "300"
type input "300.00"
type input "3000"
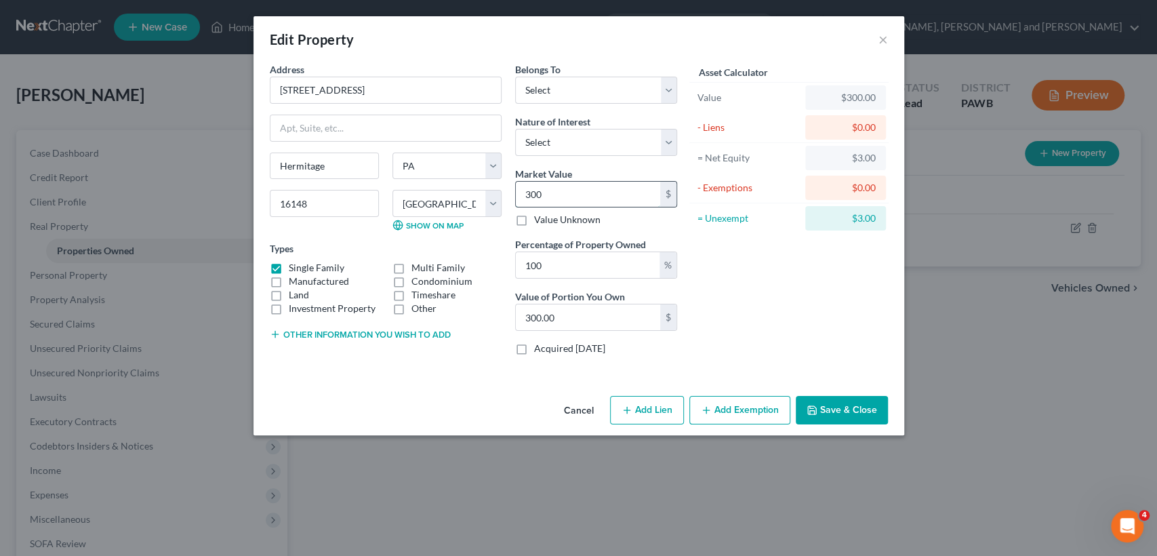
type input "3,000.00"
type input "3,0000"
type input "30,000.00"
type input "30,0000"
type input "300,000.00"
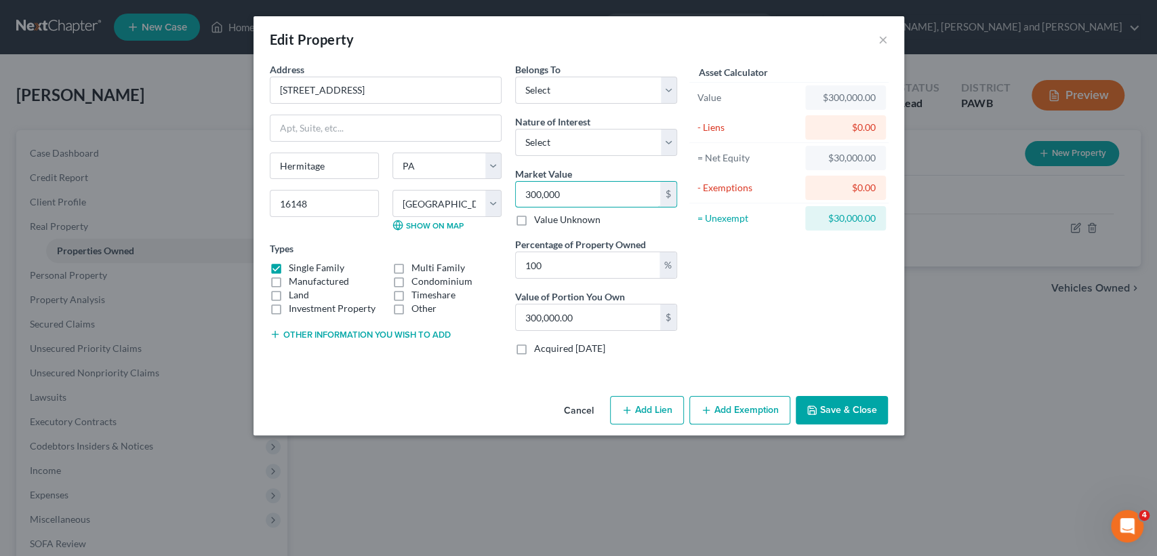
type input "300,000"
click at [761, 285] on div "Asset Calculator Value $300,000.00 - Liens $0.00 = Net Equity $30,000.00 - Exem…" at bounding box center [789, 214] width 211 height 304
click at [865, 411] on button "Save & Close" at bounding box center [842, 410] width 92 height 28
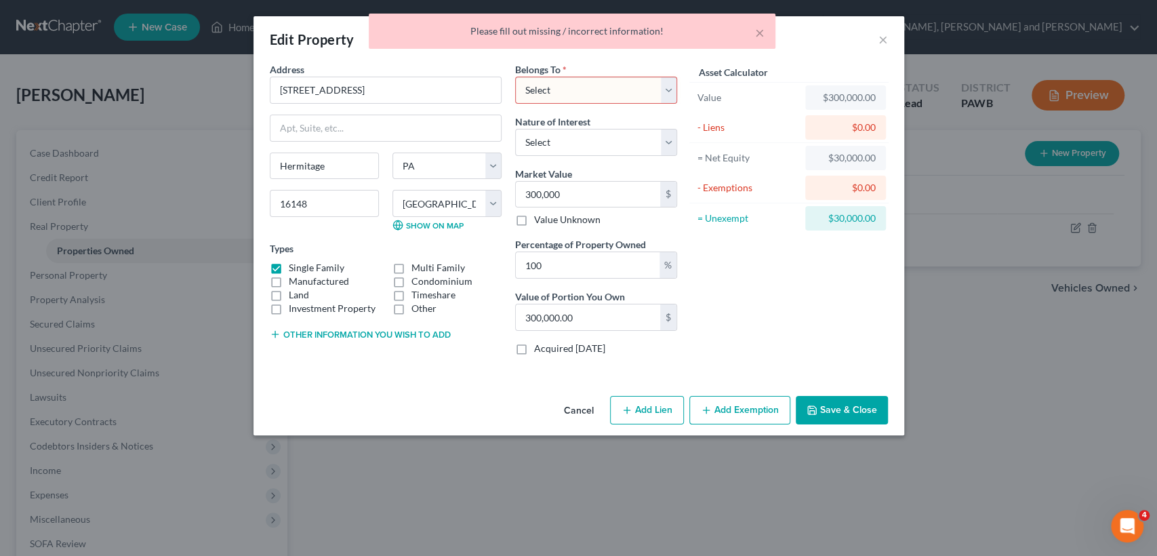
click at [591, 89] on select "Select Debtor 1 Only Debtor 2 Only Debtor 1 And Debtor 2 Only At Least One Of T…" at bounding box center [596, 90] width 162 height 27
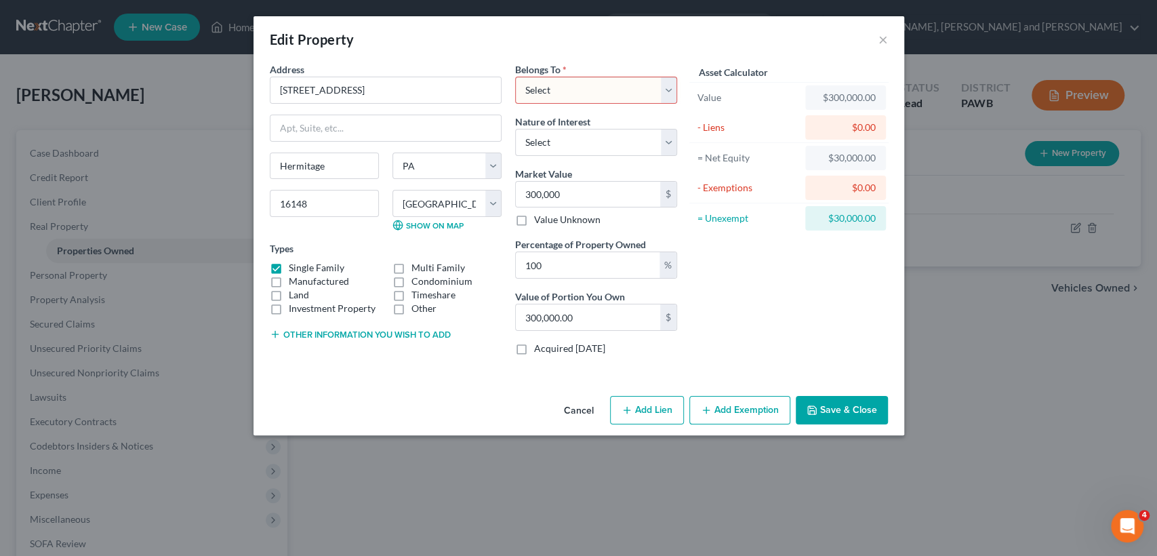
select select "3"
click at [515, 77] on select "Select Debtor 1 Only Debtor 2 Only Debtor 1 And Debtor 2 Only At Least One Of T…" at bounding box center [596, 90] width 162 height 27
click at [600, 94] on select "Select Debtor 1 Only Debtor 2 Only Debtor 1 And Debtor 2 Only At Least One Of T…" at bounding box center [596, 90] width 162 height 27
click at [699, 45] on div "Edit Property ×" at bounding box center [578, 39] width 651 height 46
click at [833, 411] on button "Save & Close" at bounding box center [842, 410] width 92 height 28
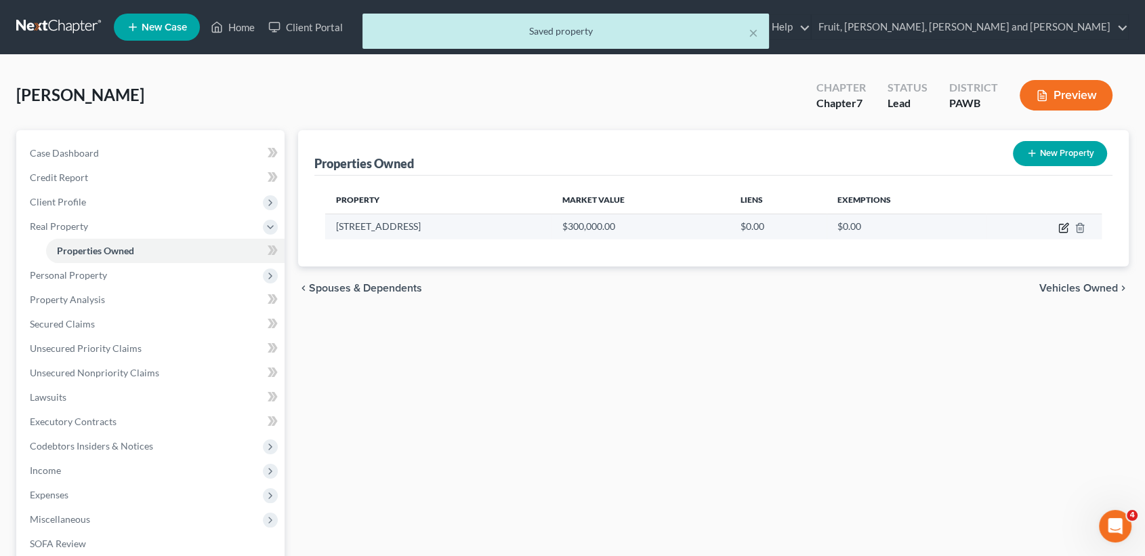
click at [1063, 229] on icon "button" at bounding box center [1063, 227] width 11 height 11
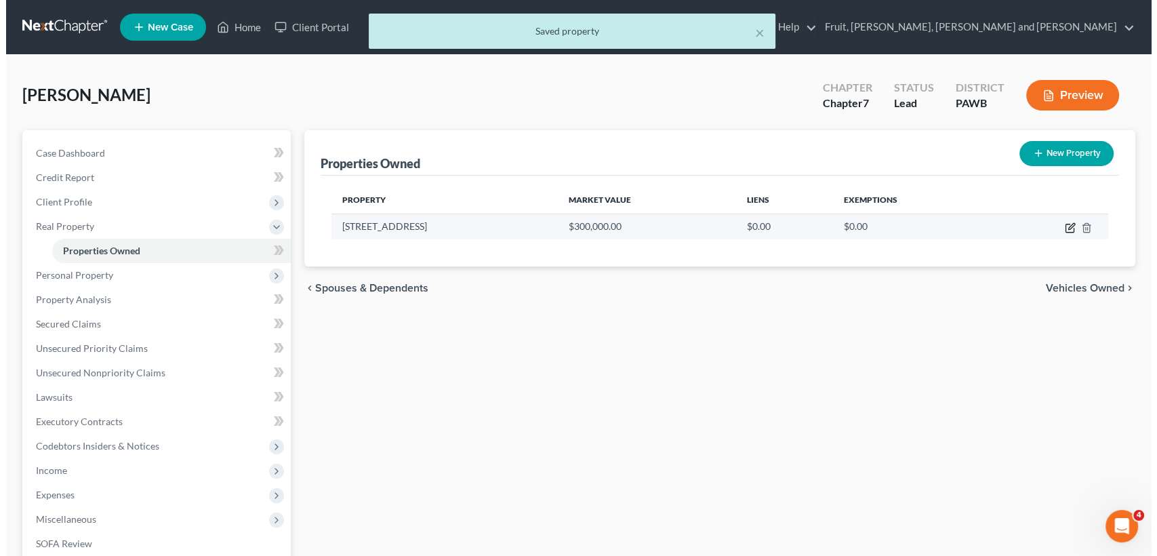
select select "39"
select select "42"
select select "3"
